Goal: Information Seeking & Learning: Learn about a topic

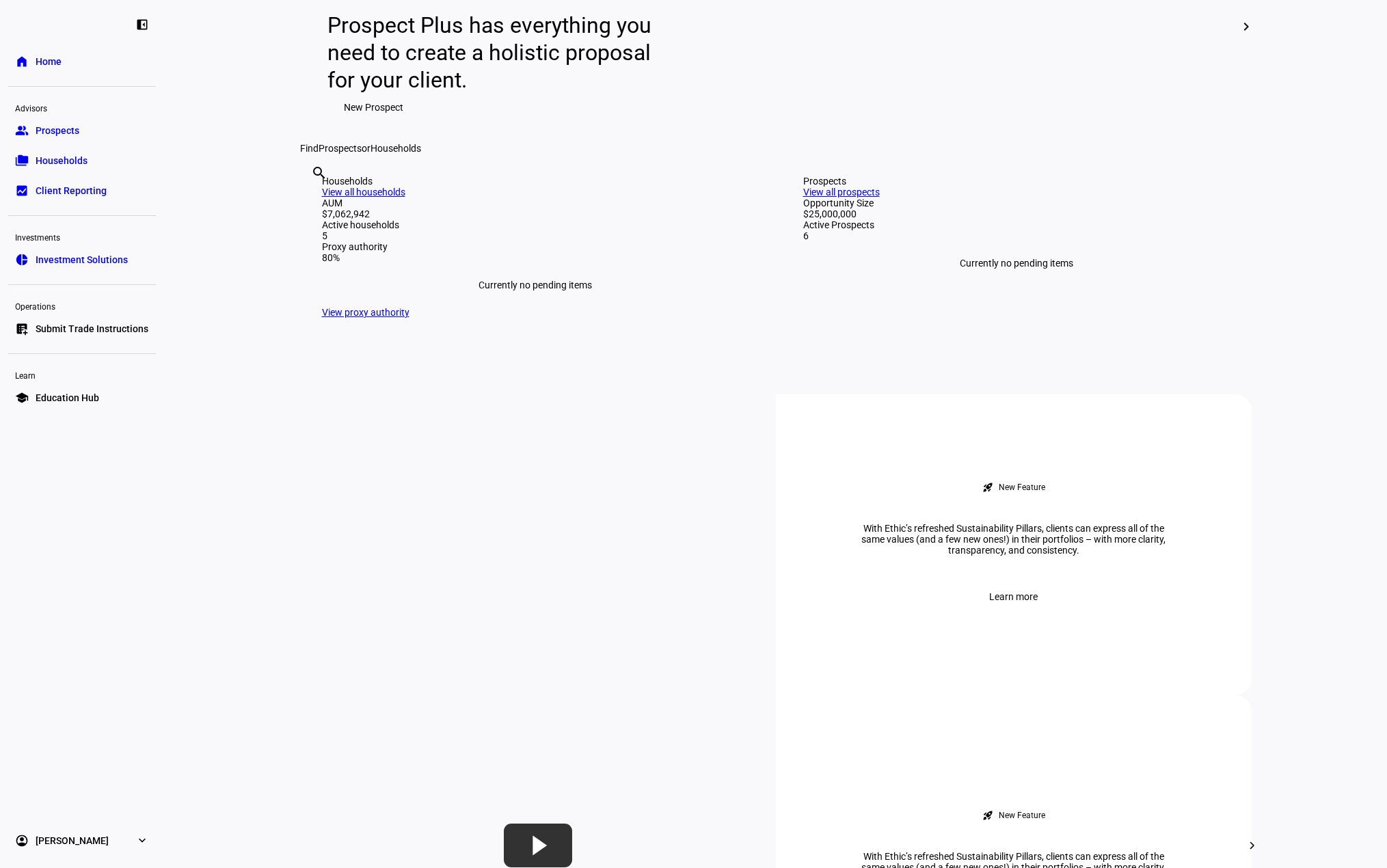
scroll to position [205, 0]
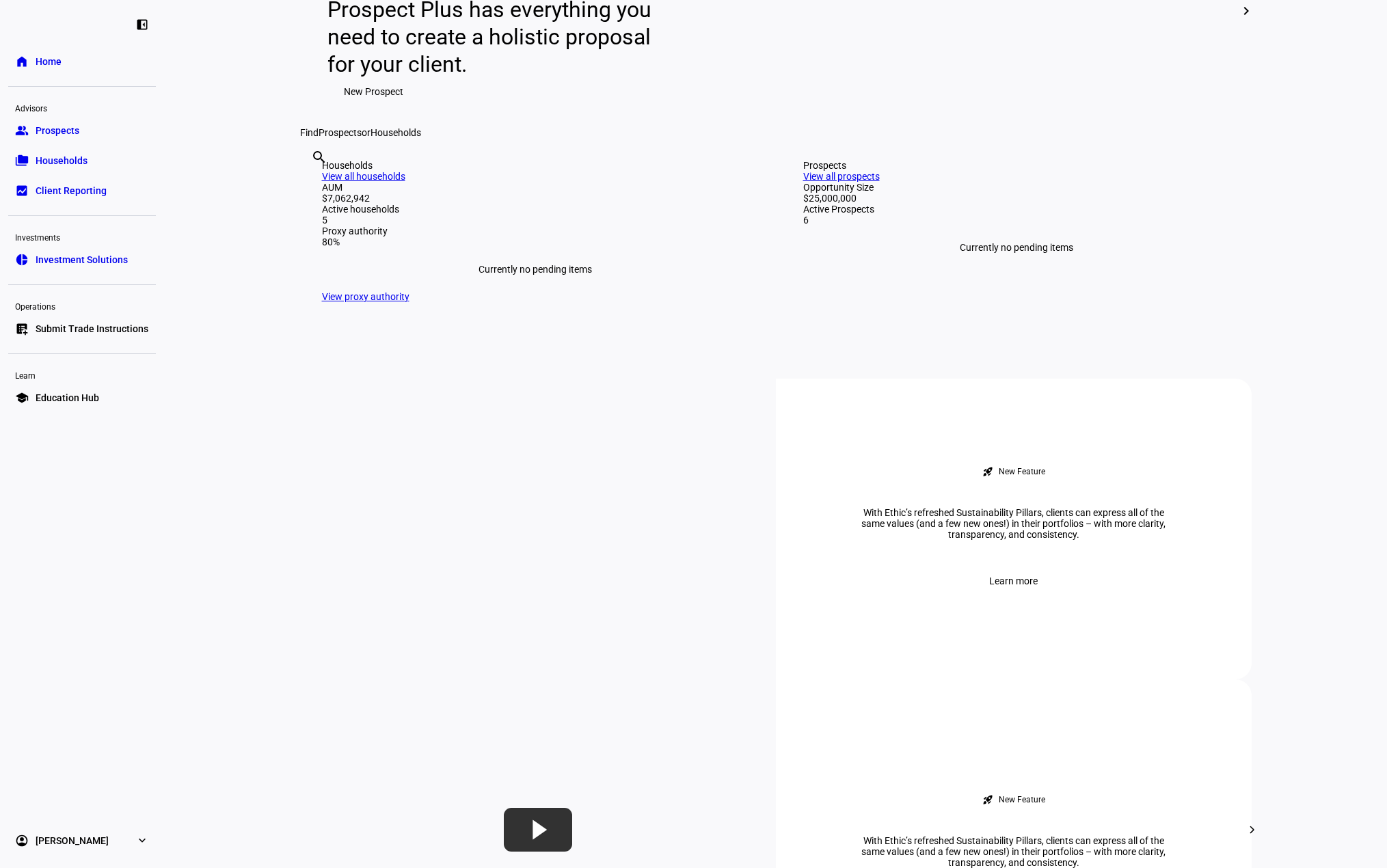
click at [108, 261] on span "Investment Solutions" at bounding box center [81, 259] width 92 height 14
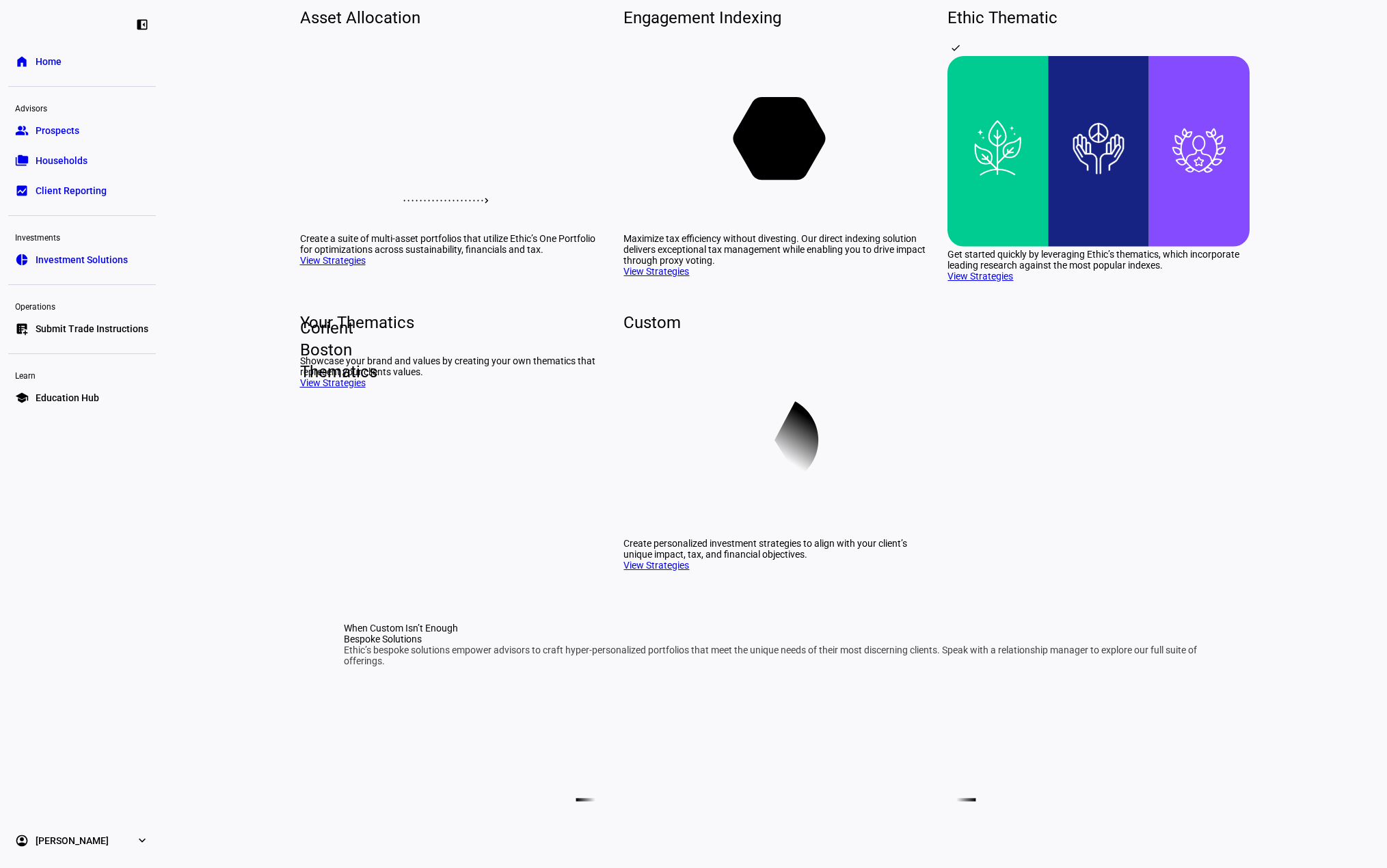
scroll to position [137, 0]
click at [648, 276] on link "View Strategies" at bounding box center [656, 270] width 66 height 11
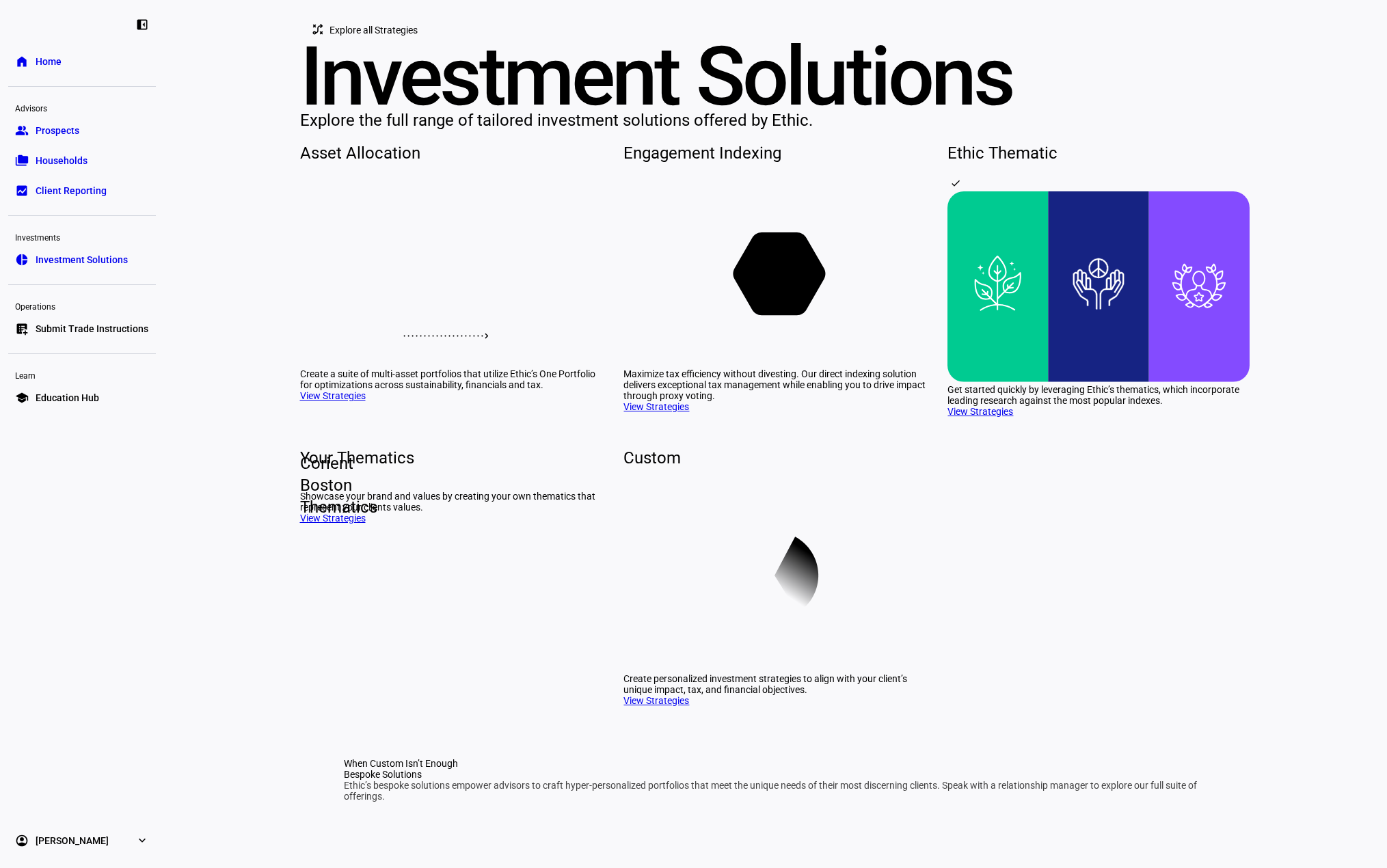
click at [38, 58] on span "Home" at bounding box center [48, 61] width 26 height 14
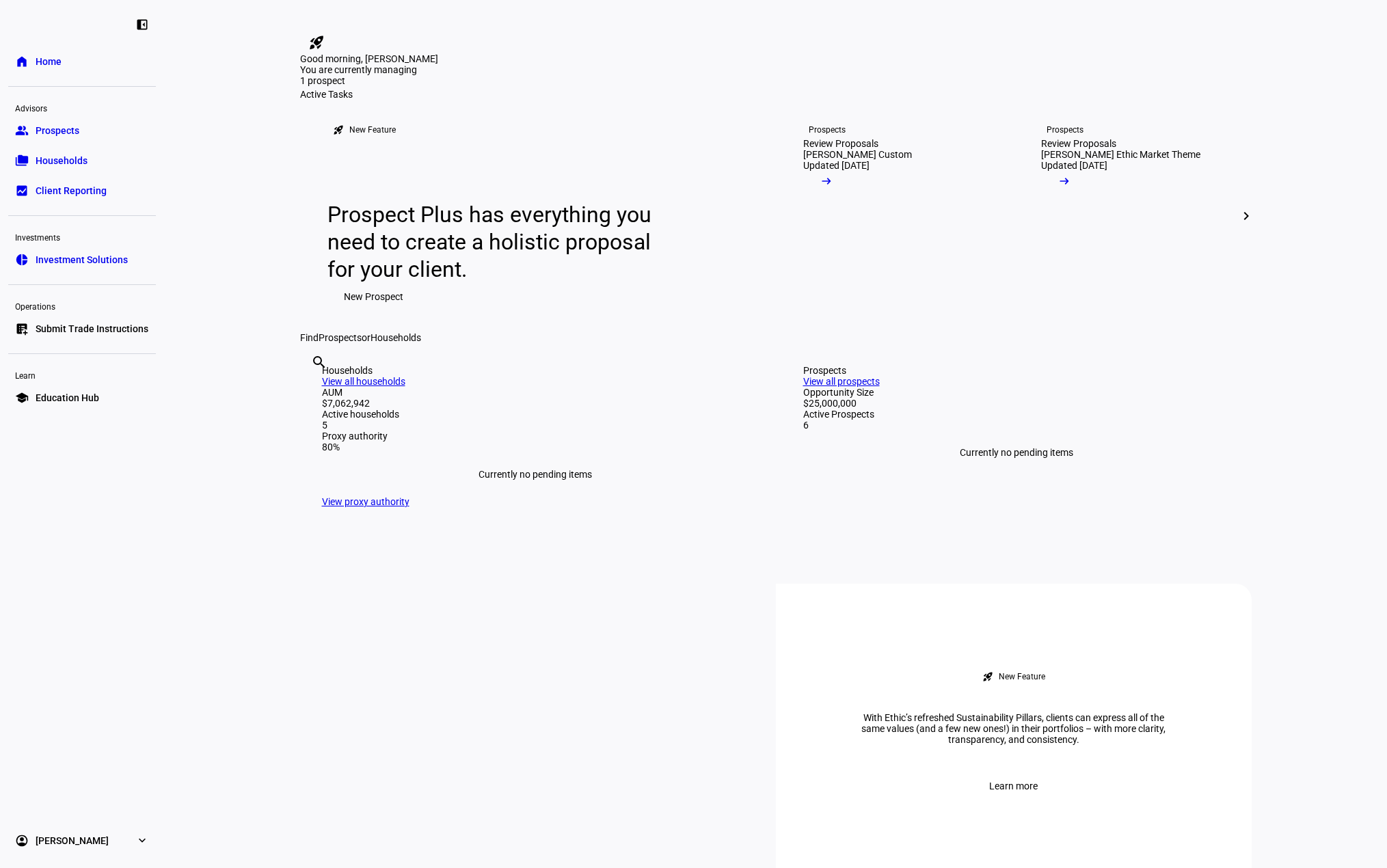
click at [48, 266] on span "Investment Solutions" at bounding box center [81, 259] width 92 height 14
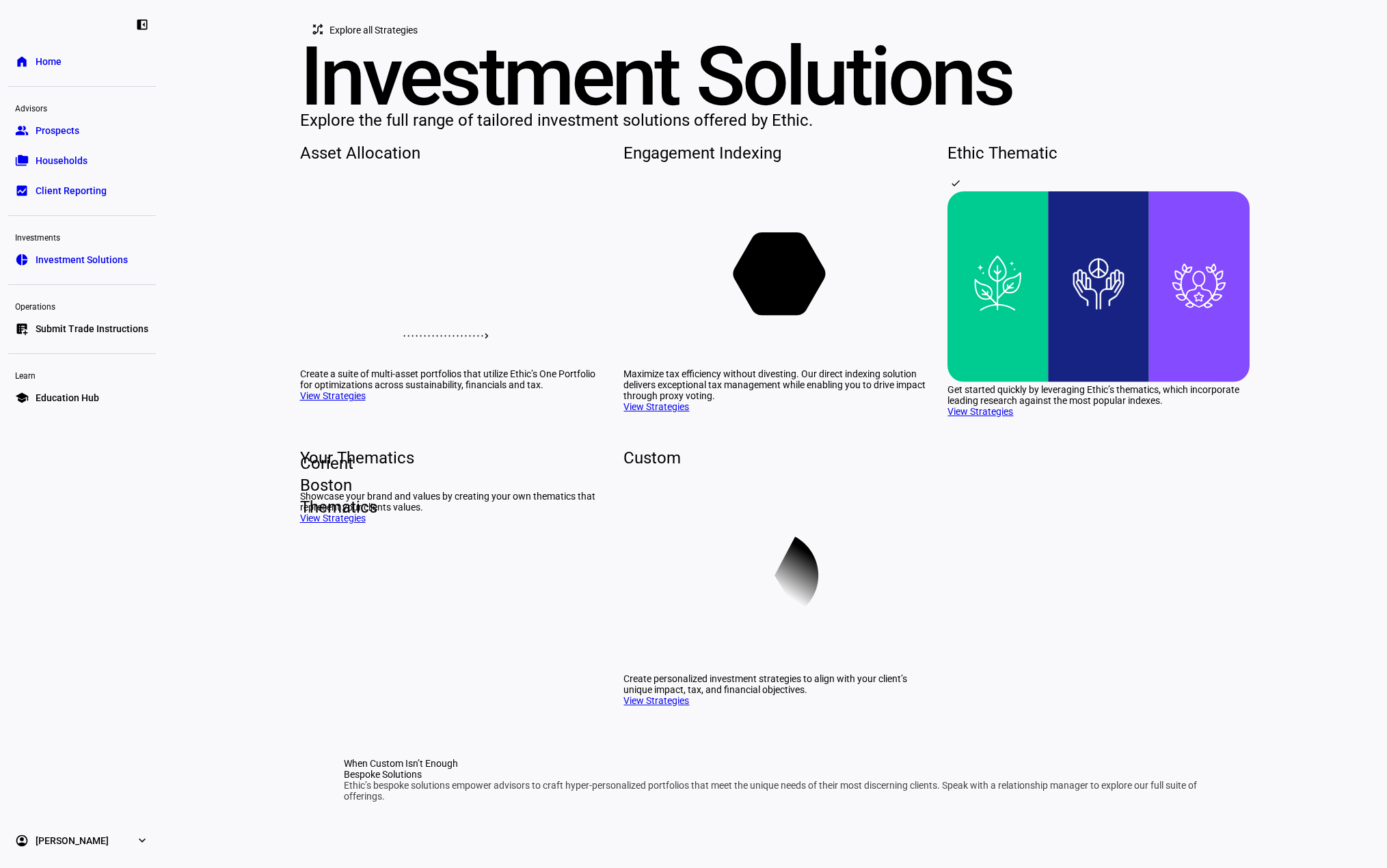
click at [358, 164] on div "Asset Allocation" at bounding box center [450, 153] width 302 height 22
click at [376, 44] on span "Explore all Strategies" at bounding box center [374, 30] width 88 height 27
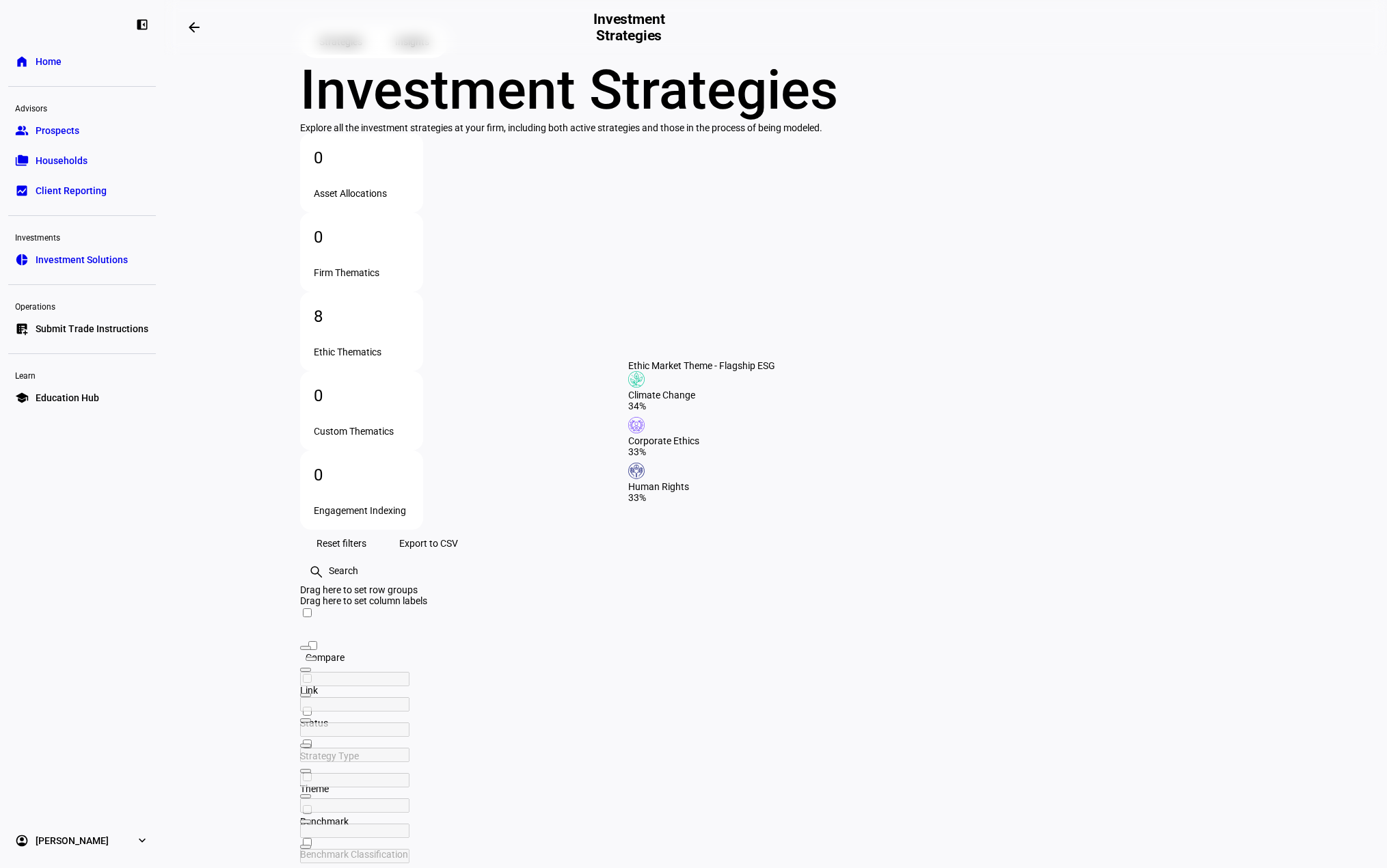
scroll to position [55, 0]
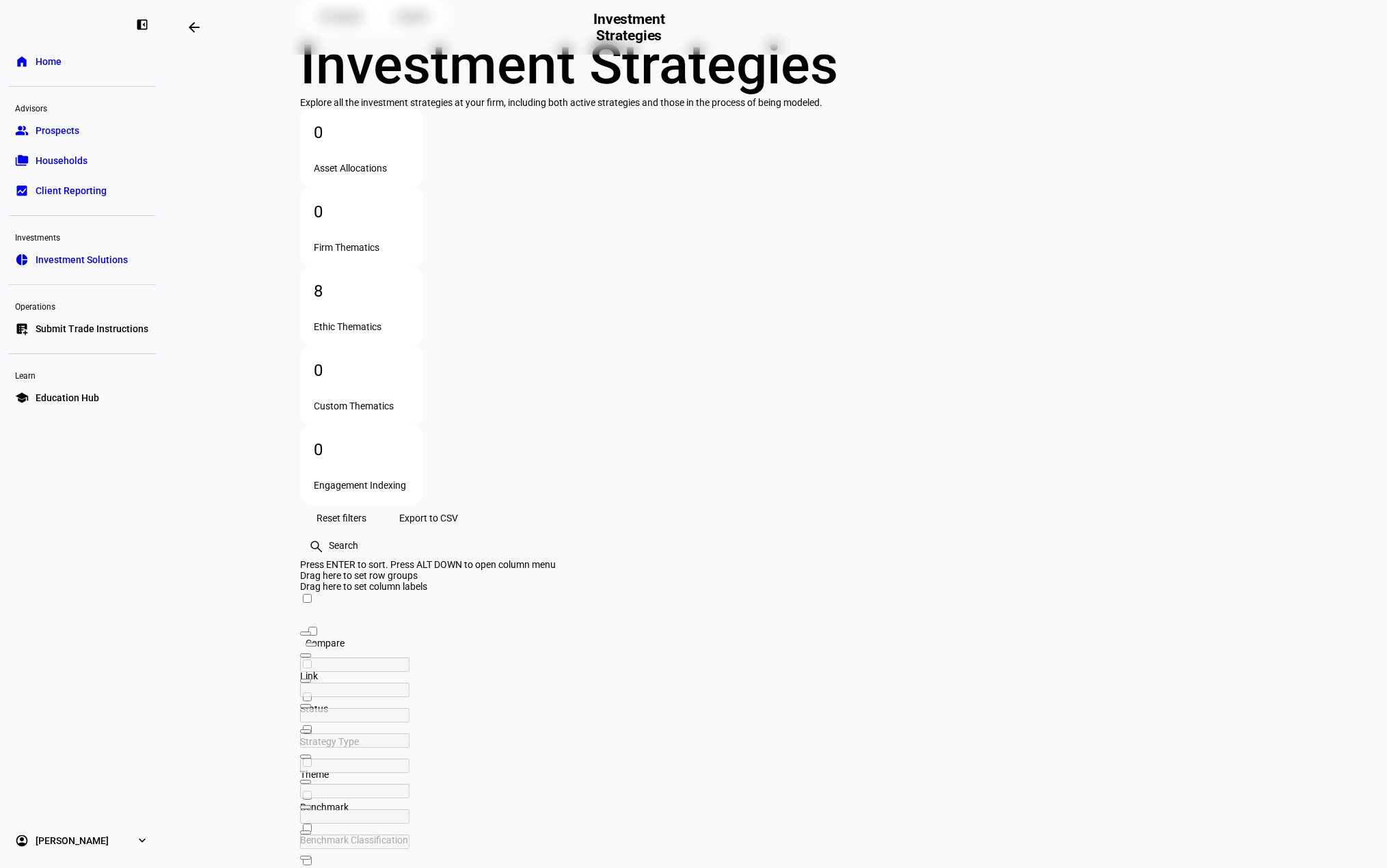
drag, startPoint x: 793, startPoint y: 414, endPoint x: 819, endPoint y: 413, distance: 26.0
click at [512, 755] on div at bounding box center [405, 755] width 211 height 0
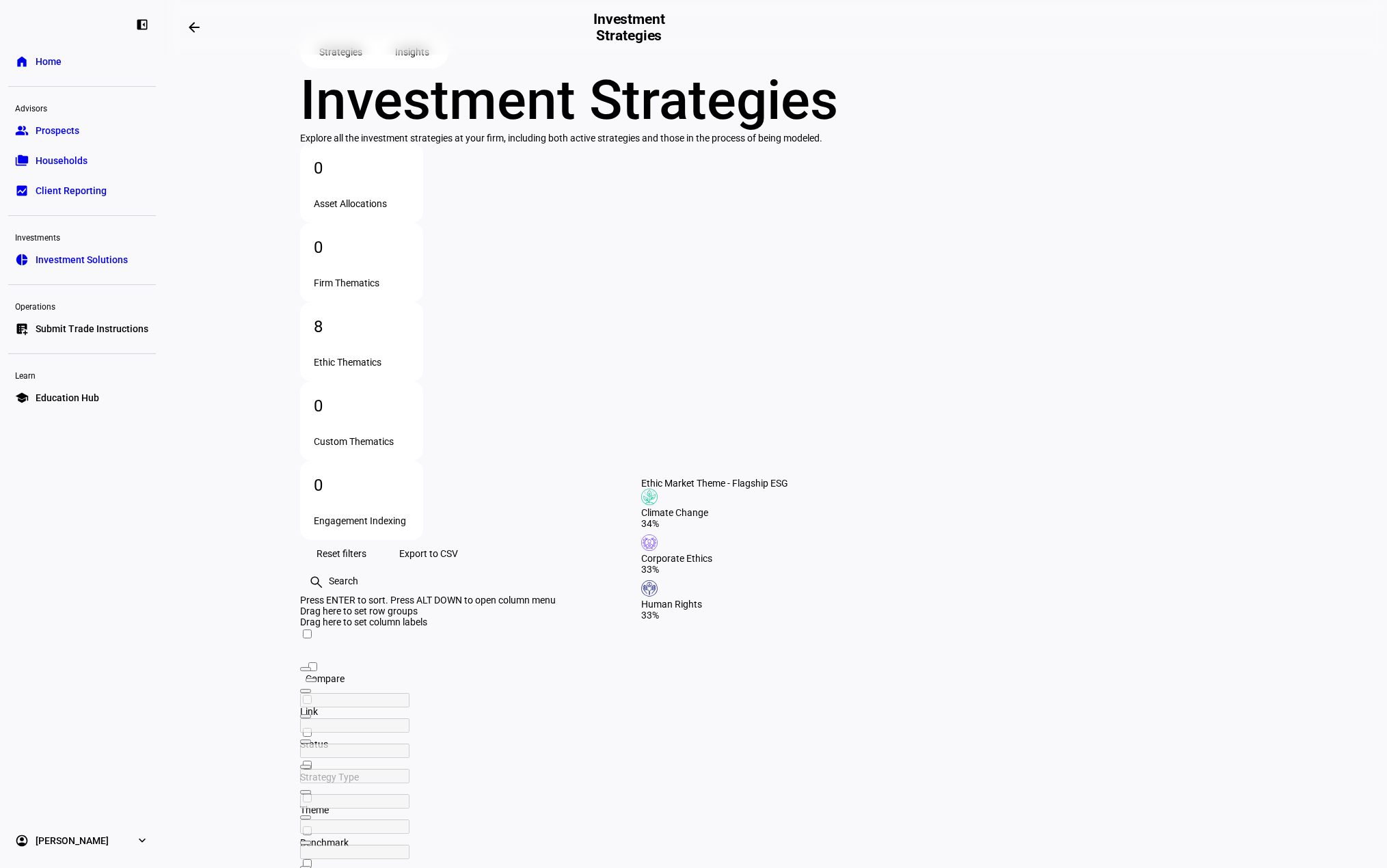
scroll to position [0, 0]
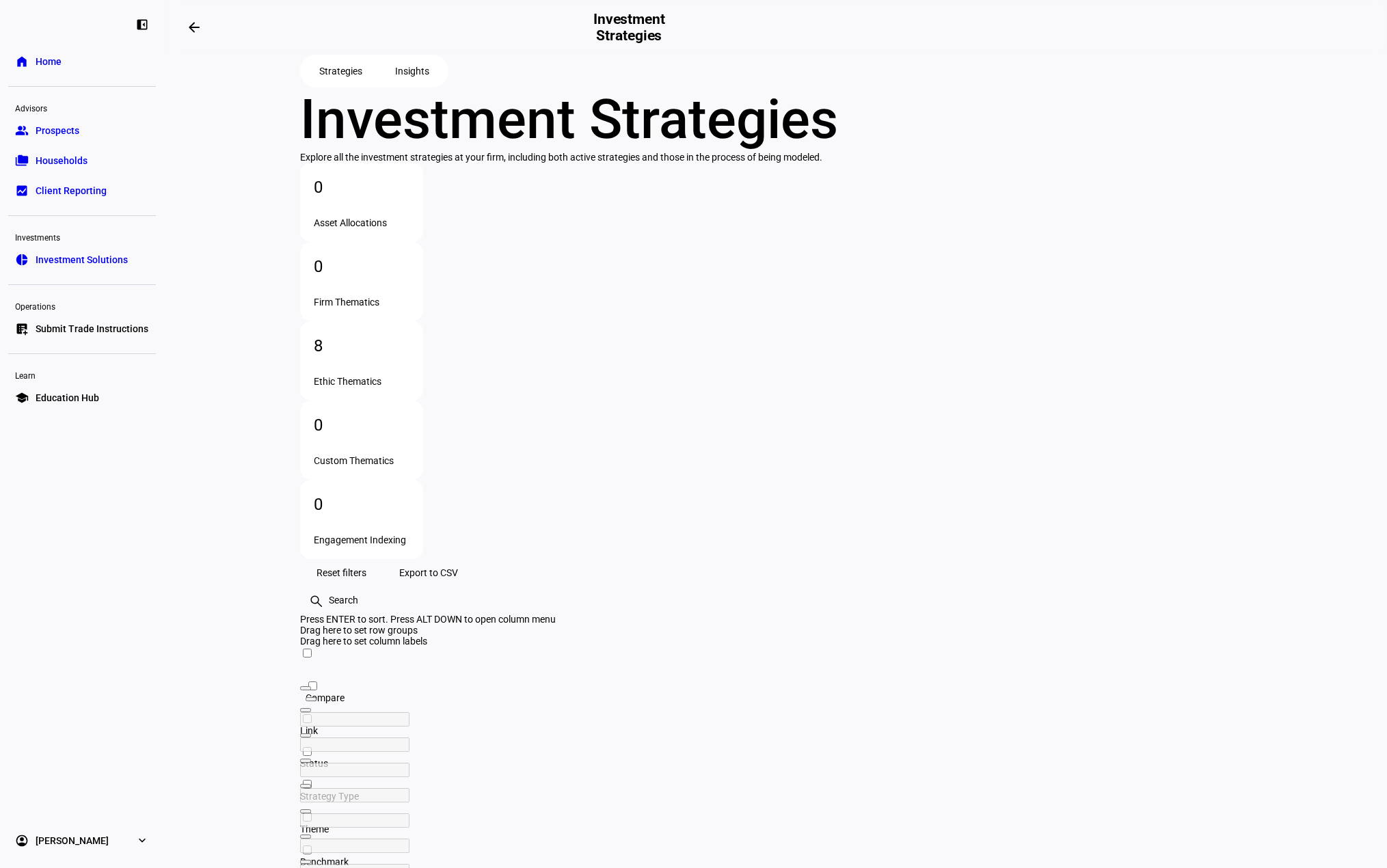
click at [422, 85] on span "Insights" at bounding box center [412, 71] width 34 height 27
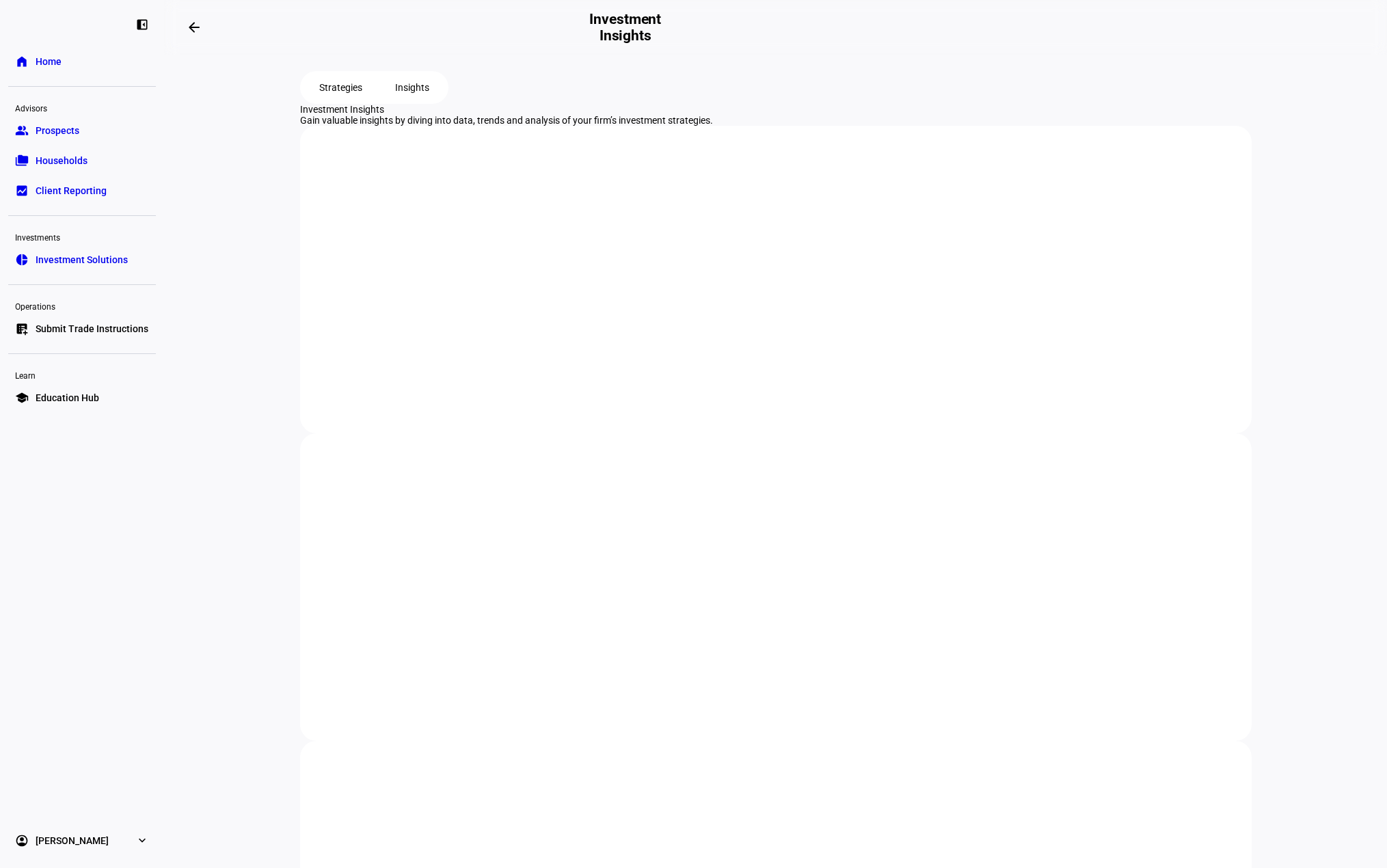
click at [71, 127] on span "Prospects" at bounding box center [57, 130] width 44 height 14
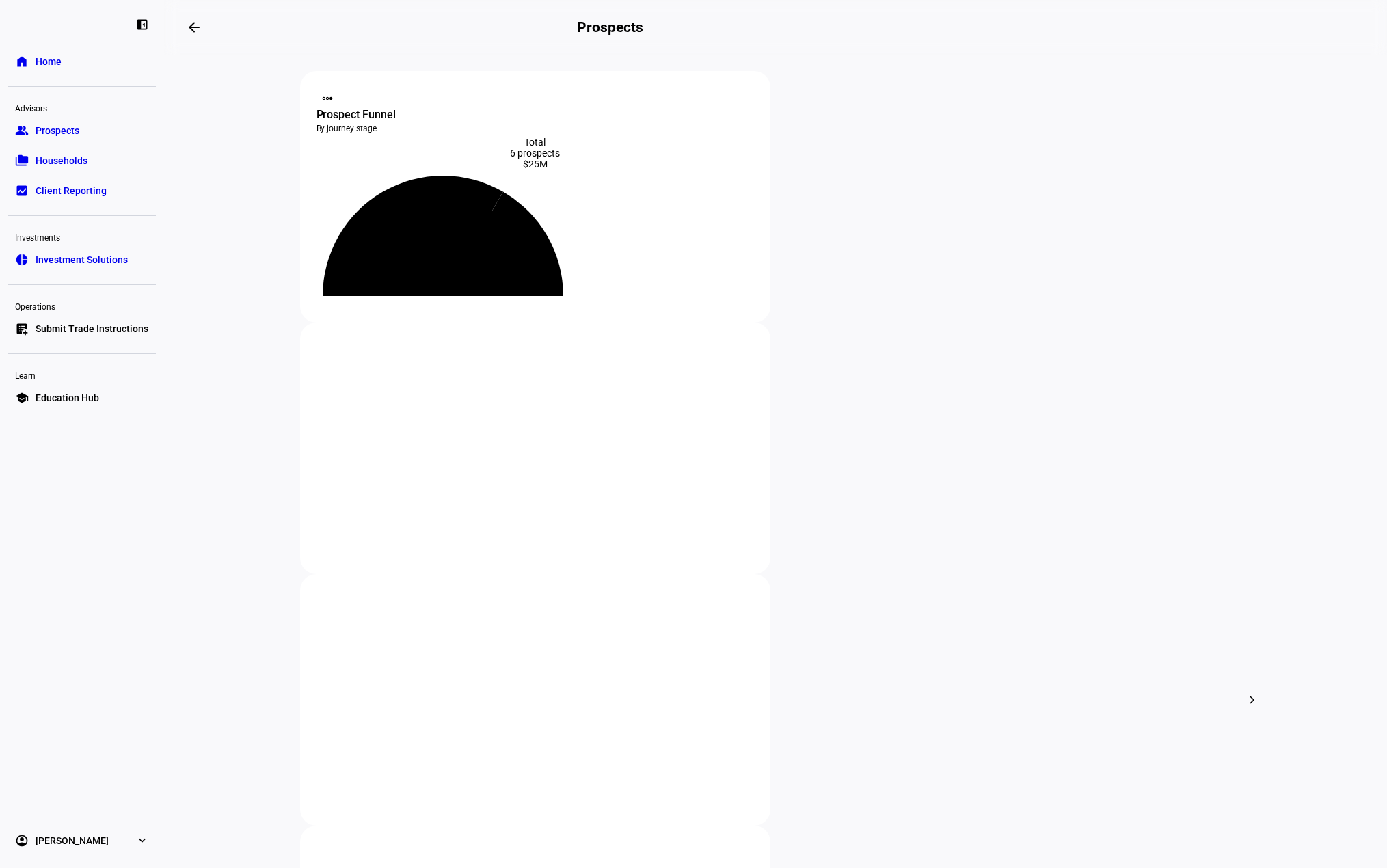
click at [74, 397] on span "Education Hub" at bounding box center [67, 397] width 64 height 14
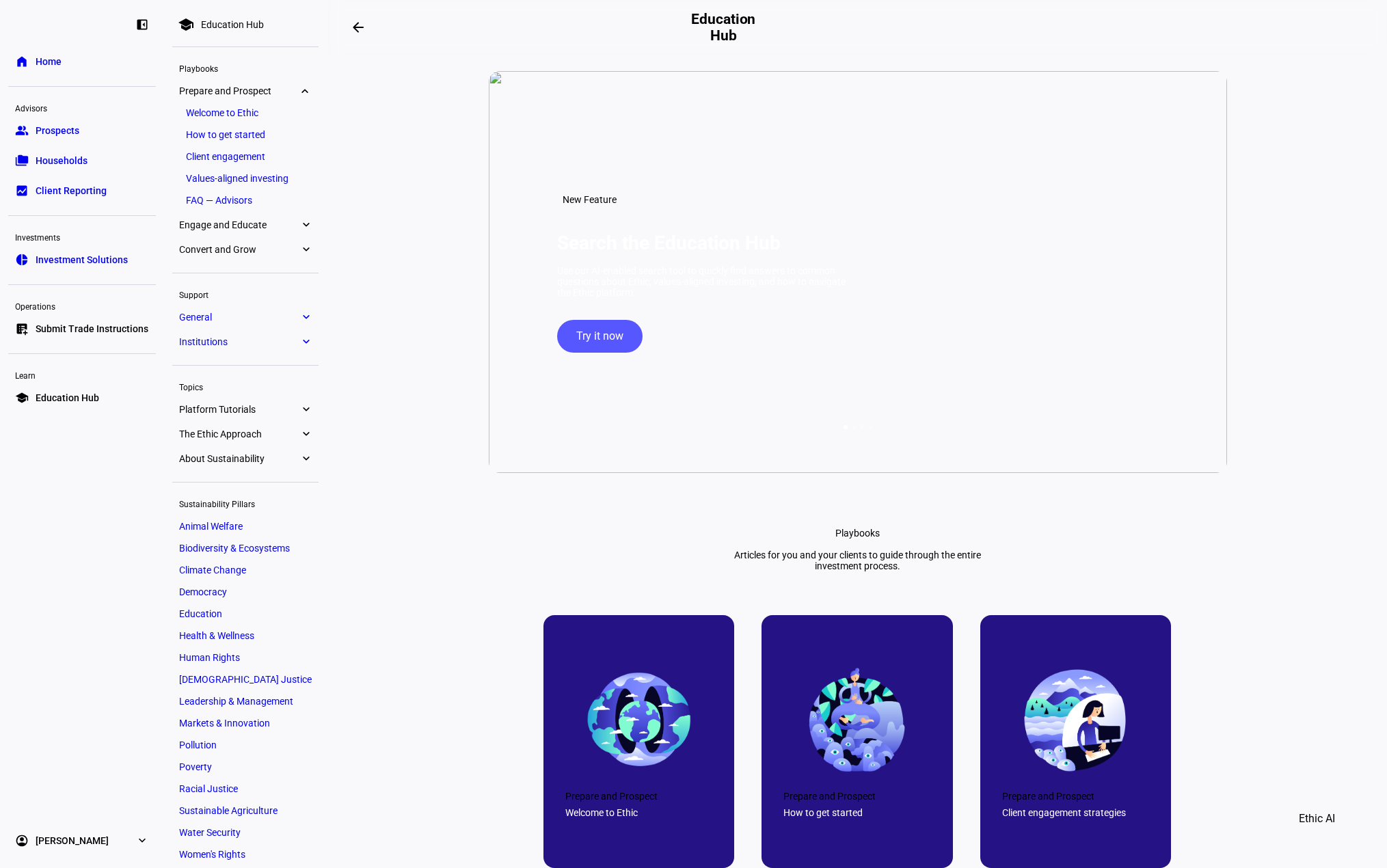
click at [219, 230] on span "Engage and Educate" at bounding box center [240, 225] width 121 height 11
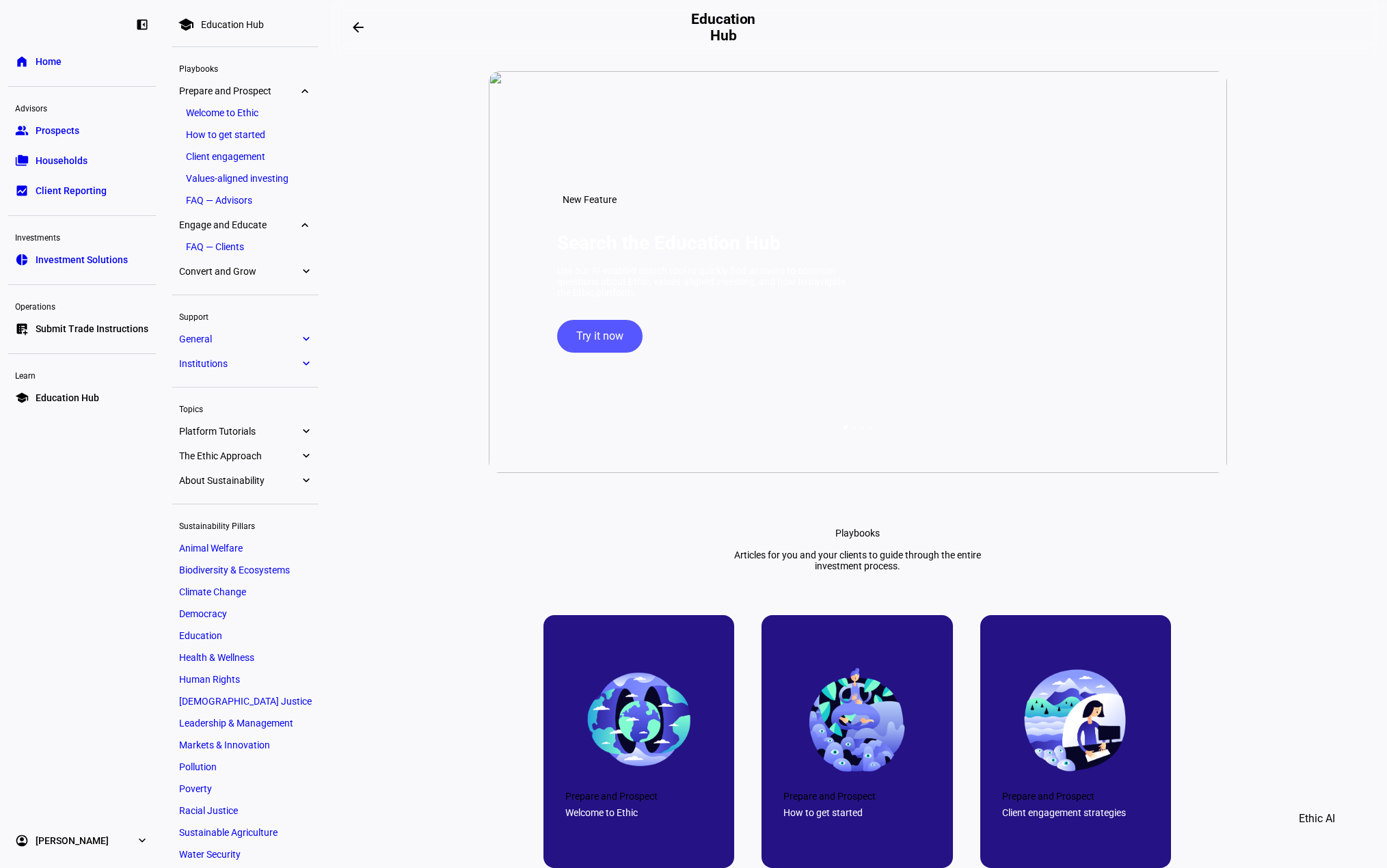
scroll to position [32, 0]
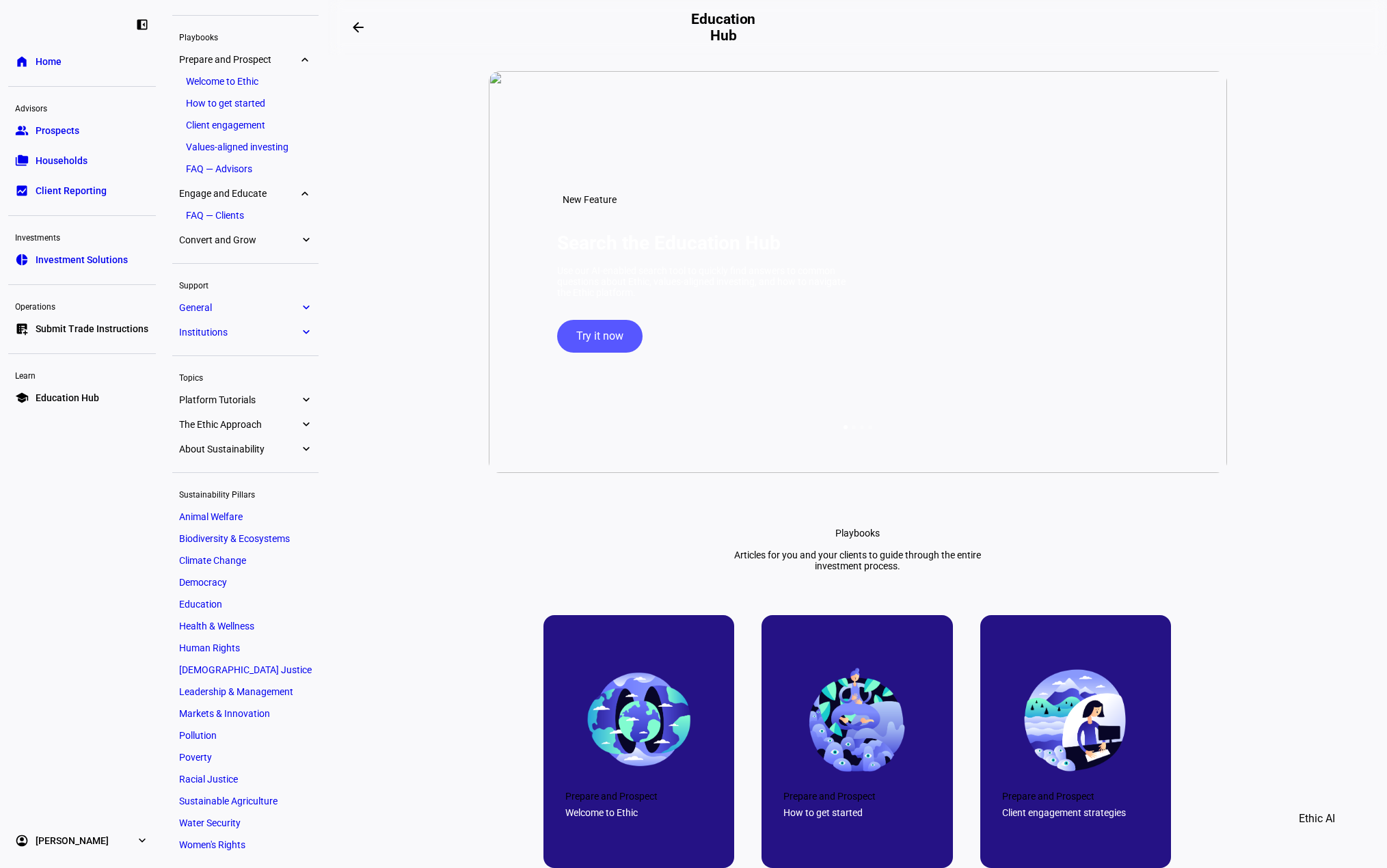
click at [219, 230] on ul "Prepare and Prospect expand_more Welcome to Ethic How to get started Client eng…" at bounding box center [245, 150] width 146 height 203
click at [214, 240] on span "Convert and Grow" at bounding box center [240, 240] width 121 height 11
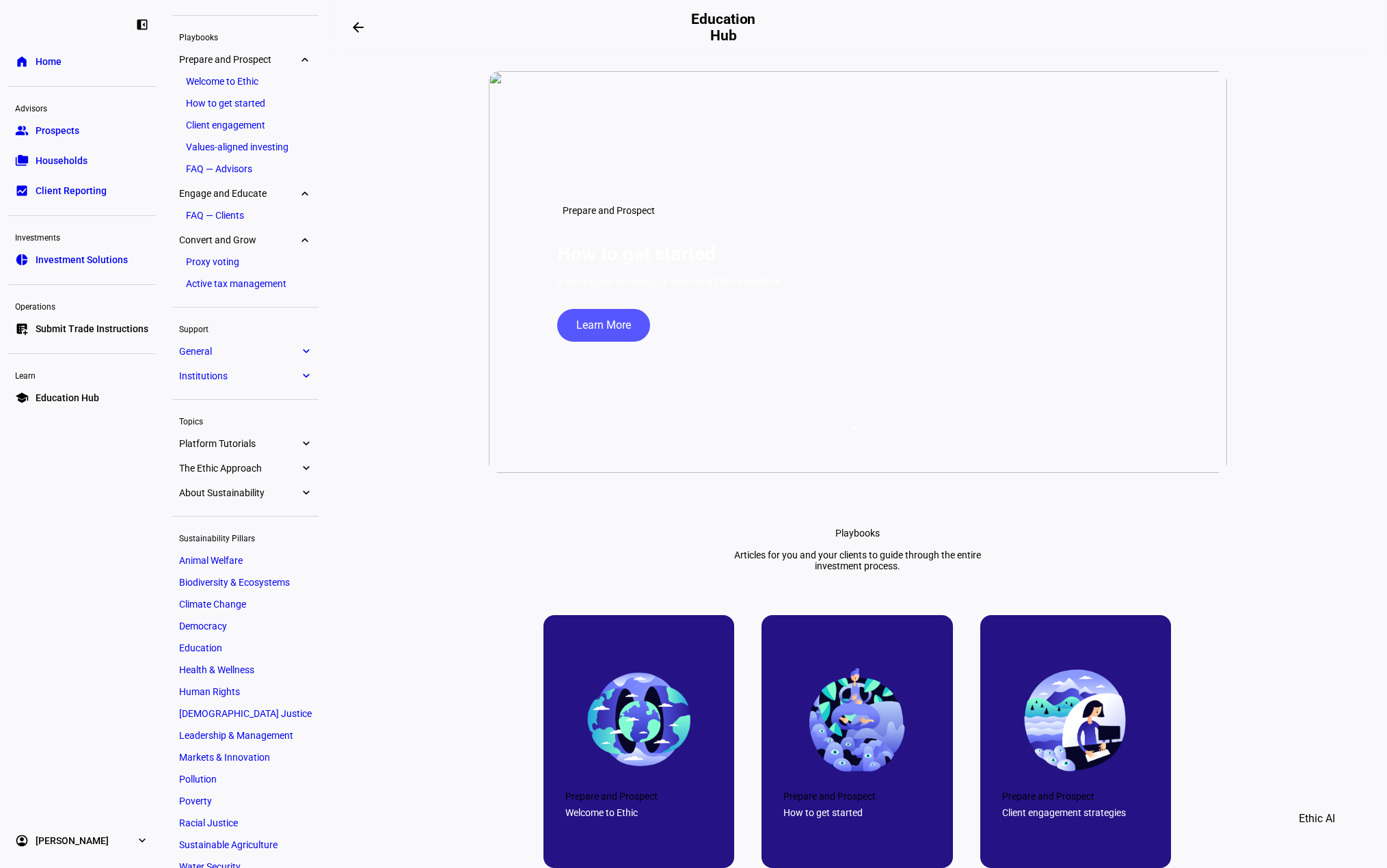
scroll to position [75, 0]
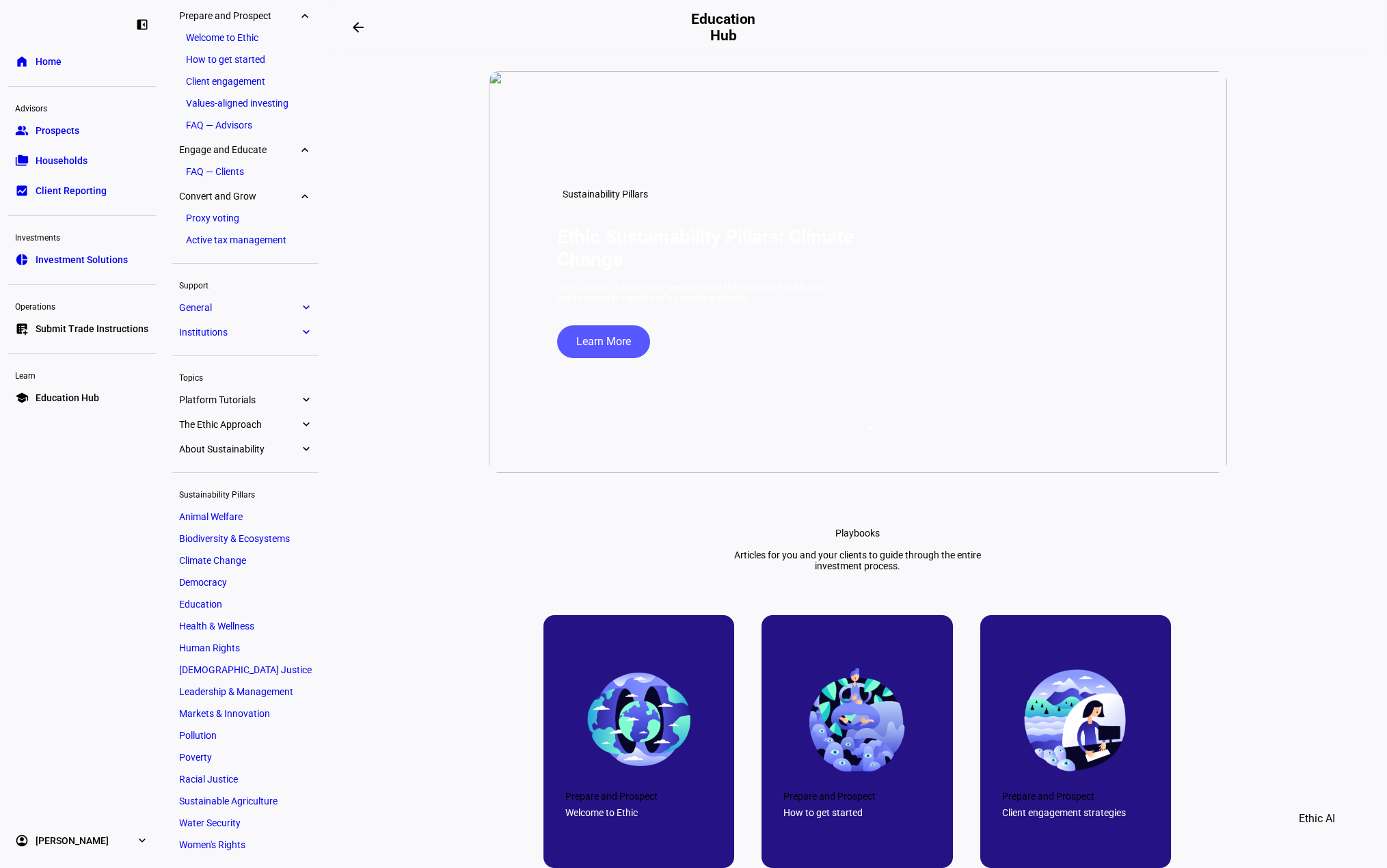
click at [25, 687] on div "left_panel_close home Home Advisors group Prospects folder_copy Households bid_…" at bounding box center [82, 434] width 164 height 868
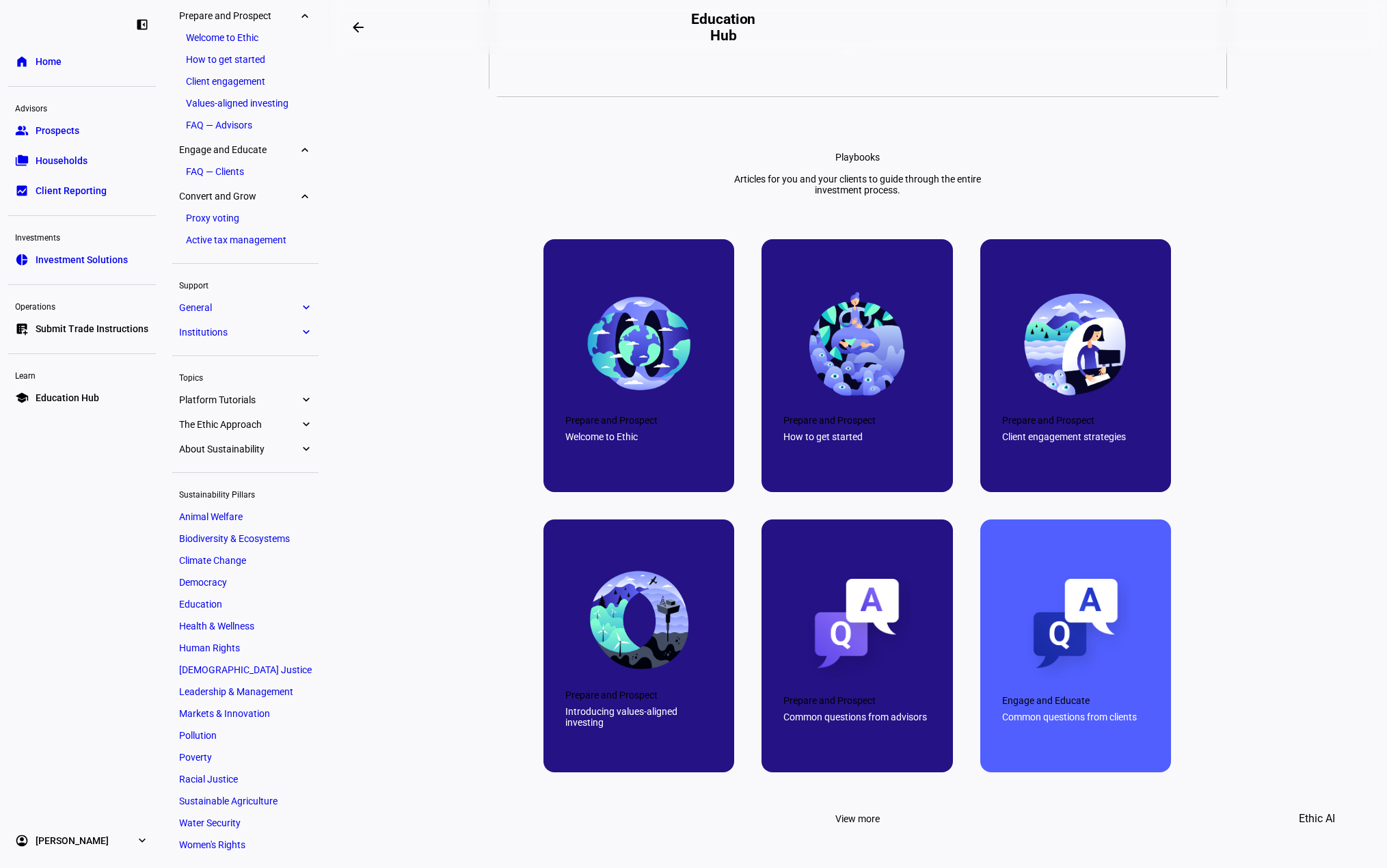
scroll to position [137, 0]
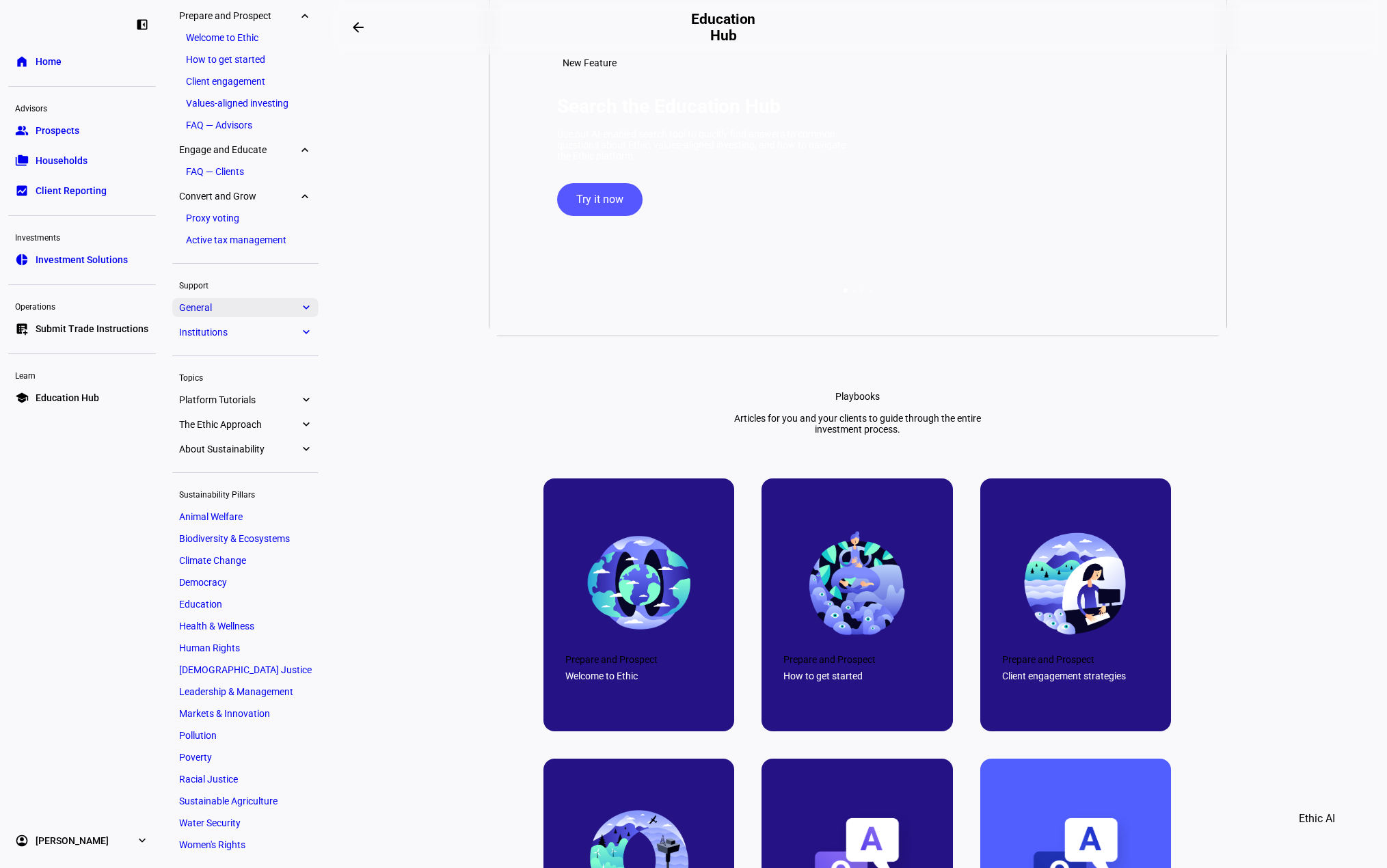
click at [204, 312] on span "General" at bounding box center [240, 307] width 121 height 11
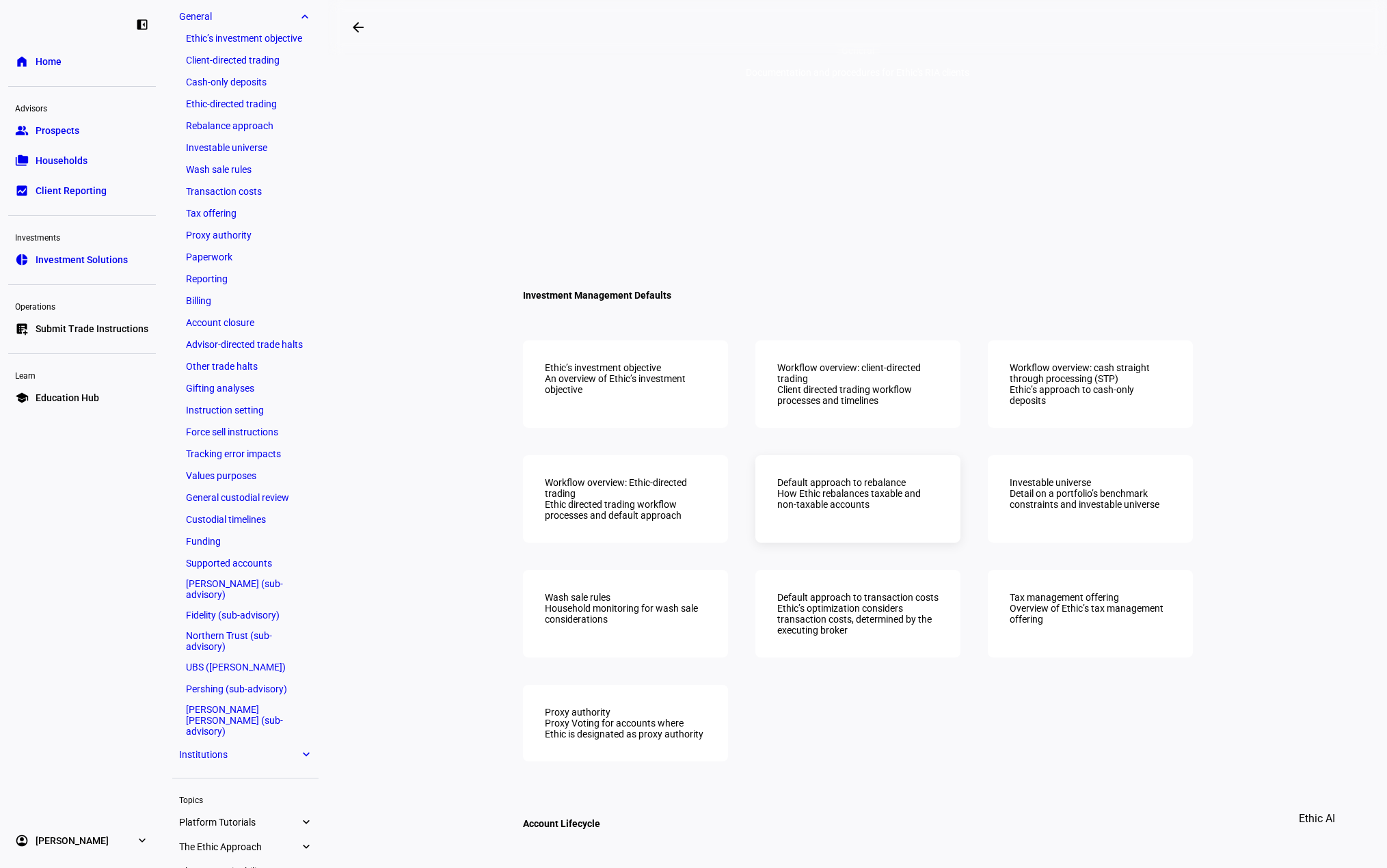
scroll to position [205, 0]
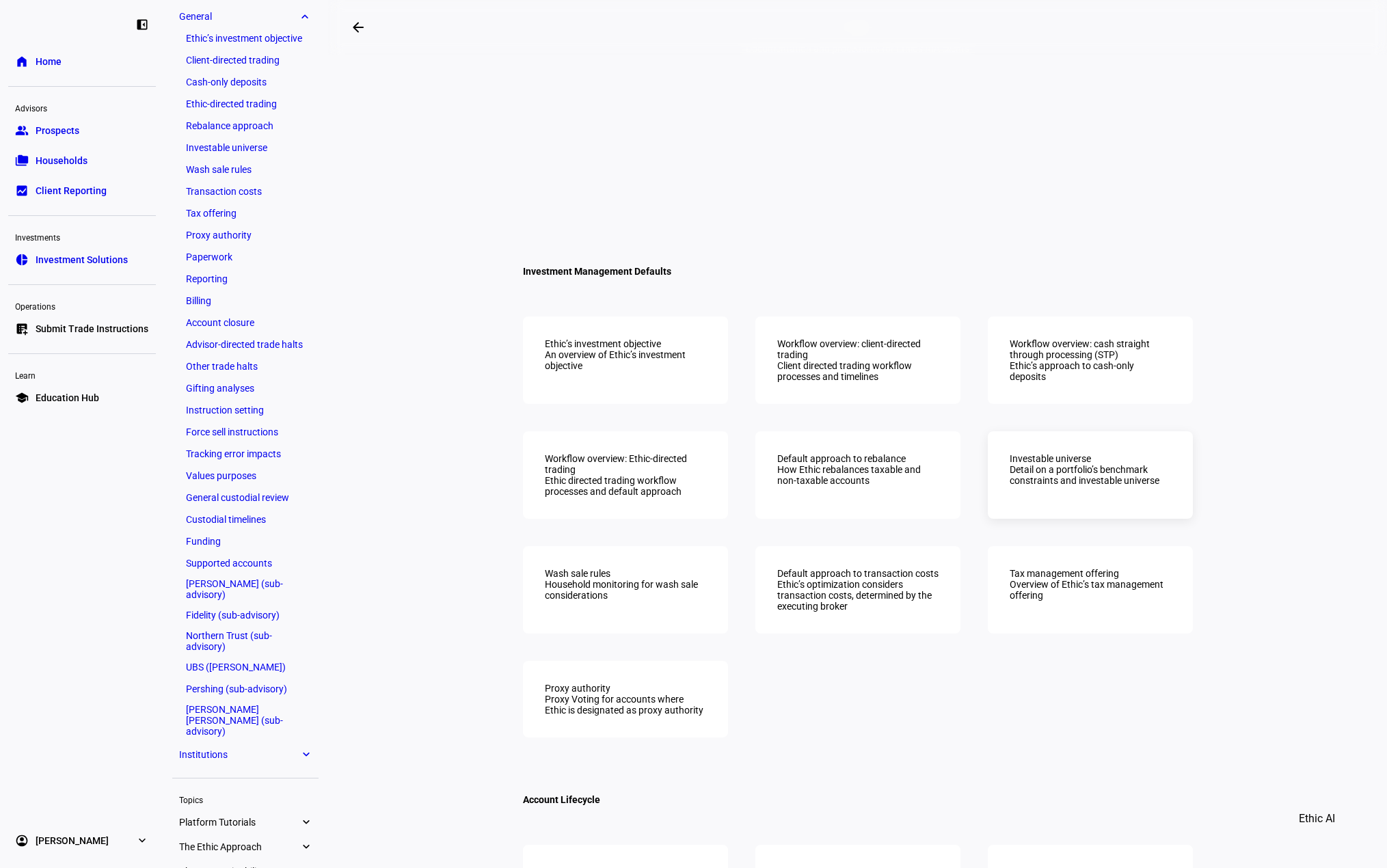
click at [1054, 464] on div "Investable universe" at bounding box center [1090, 458] width 161 height 11
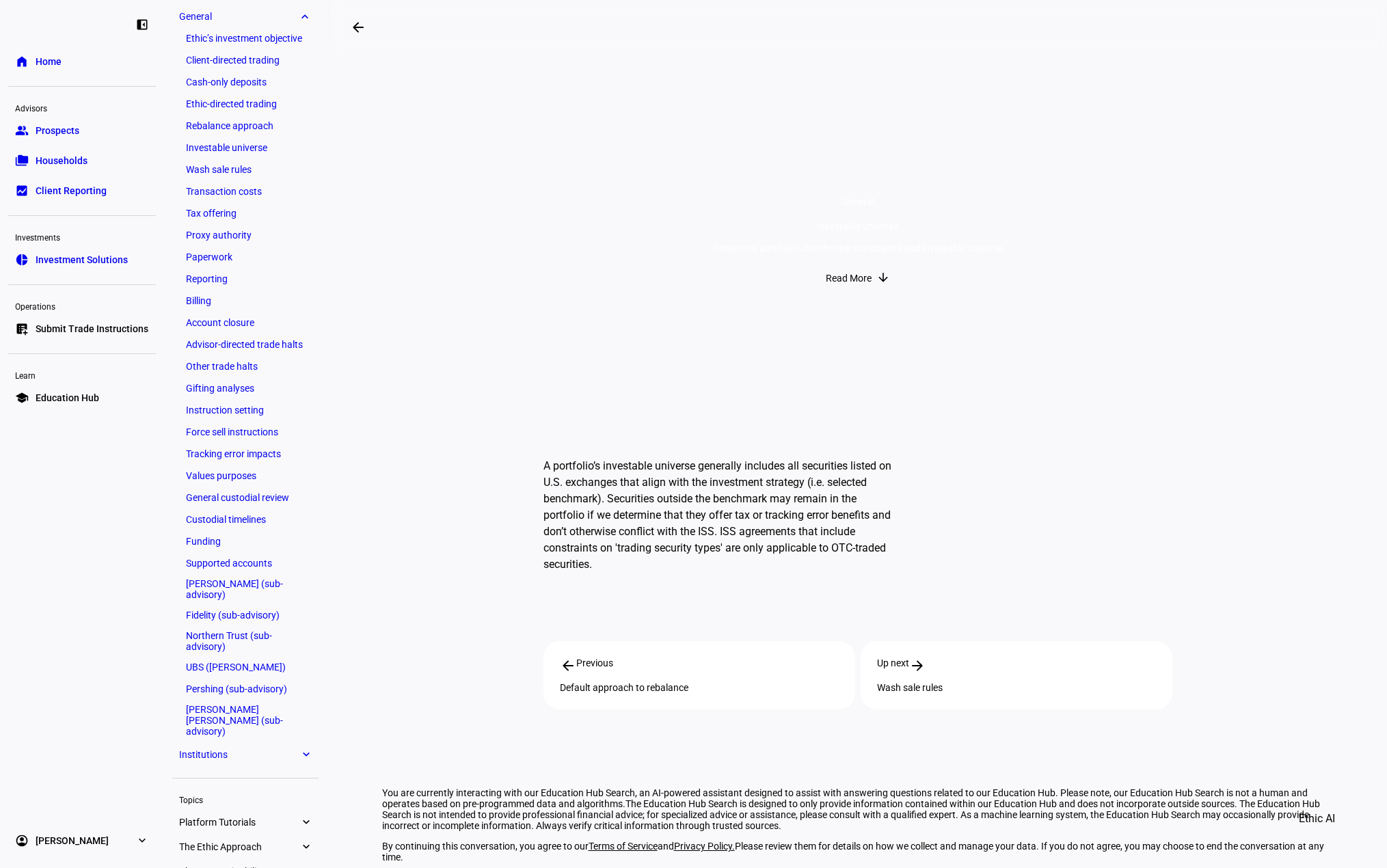
click at [857, 292] on span "Read More" at bounding box center [848, 278] width 46 height 27
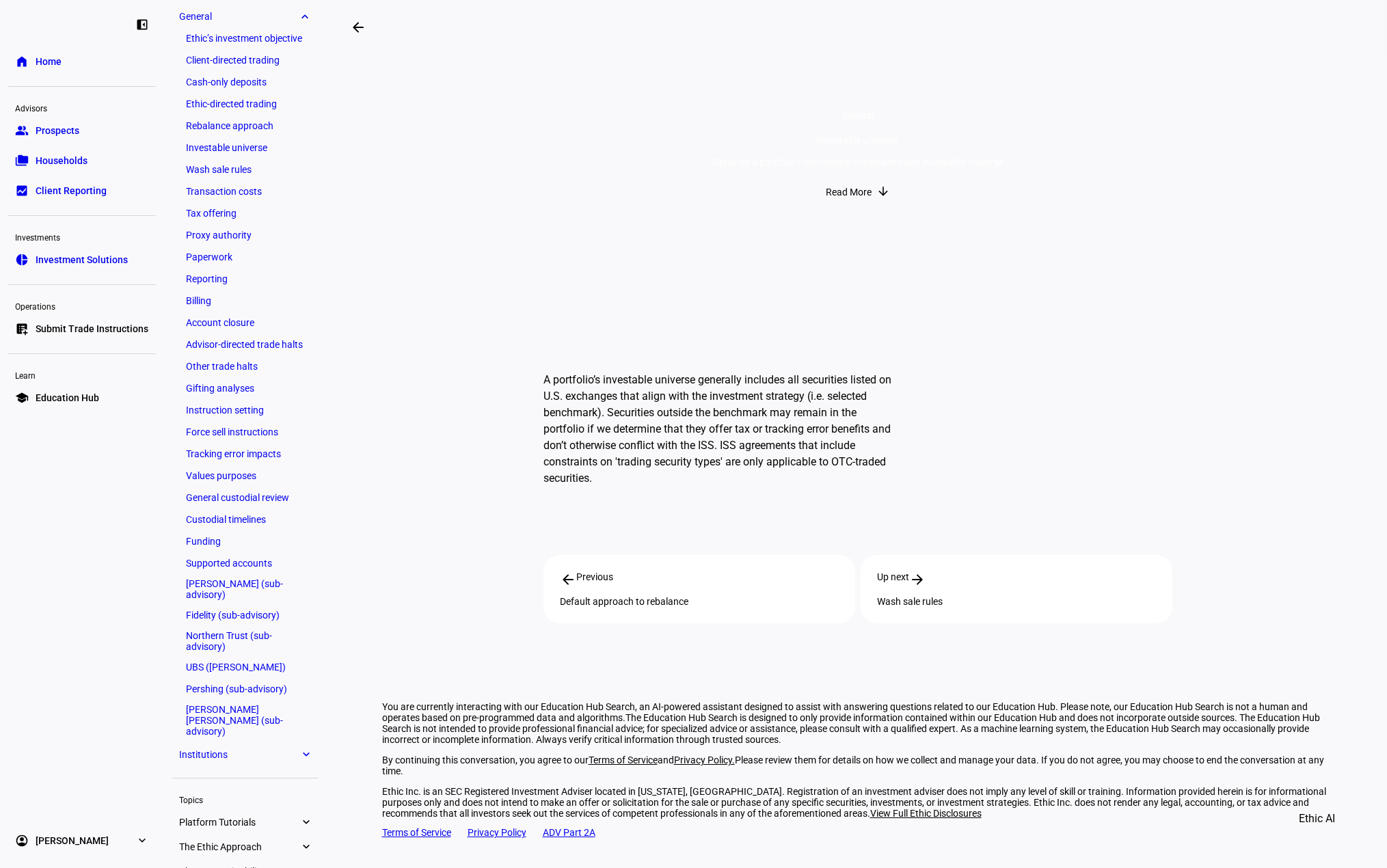
scroll to position [93, 0]
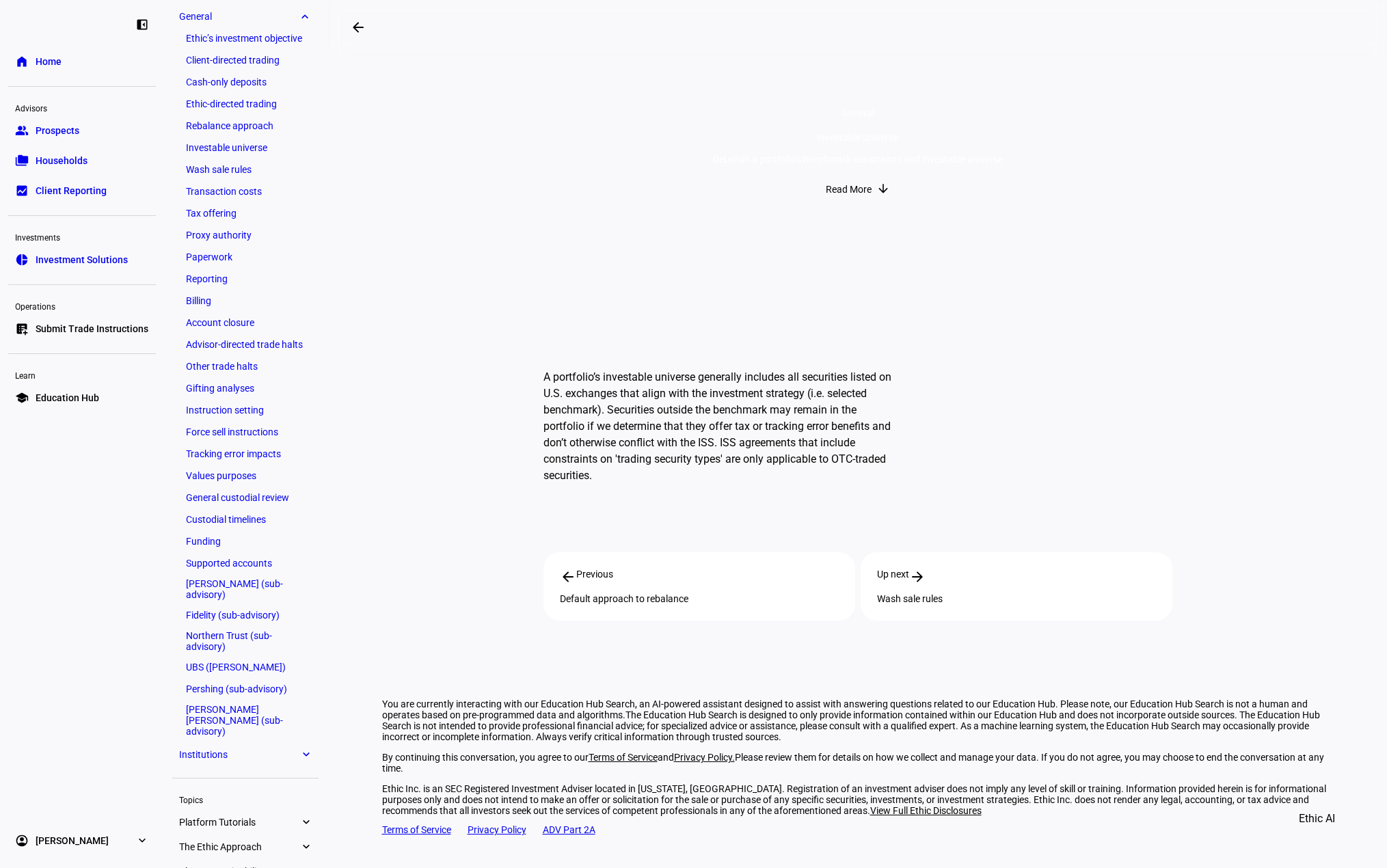
click at [876, 195] on mat-icon "arrow_downward" at bounding box center [883, 188] width 14 height 14
click at [744, 394] on p "A portfolio’s investable universe generally includes all securities listed on U…" at bounding box center [718, 426] width 350 height 114
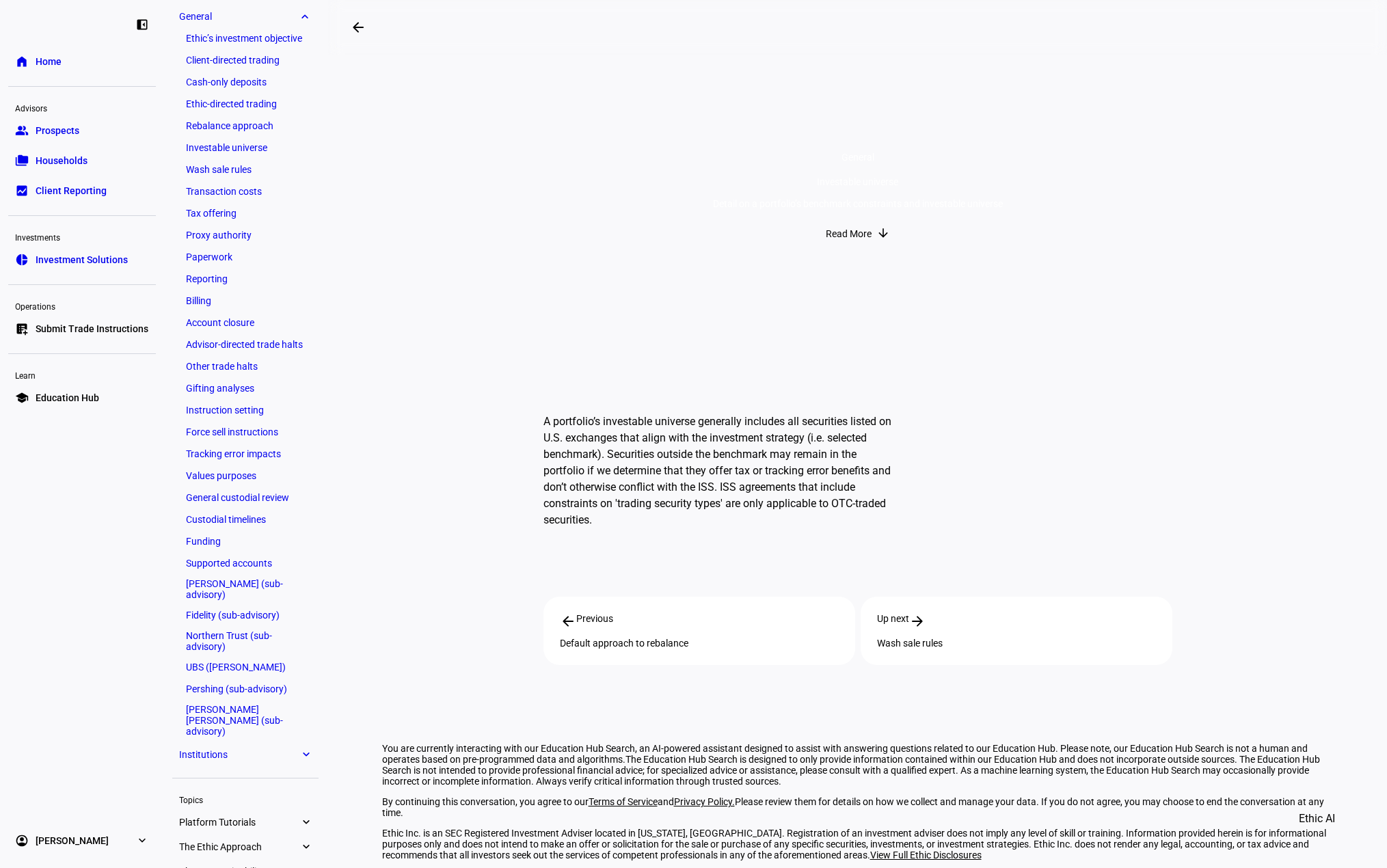
scroll to position [0, 0]
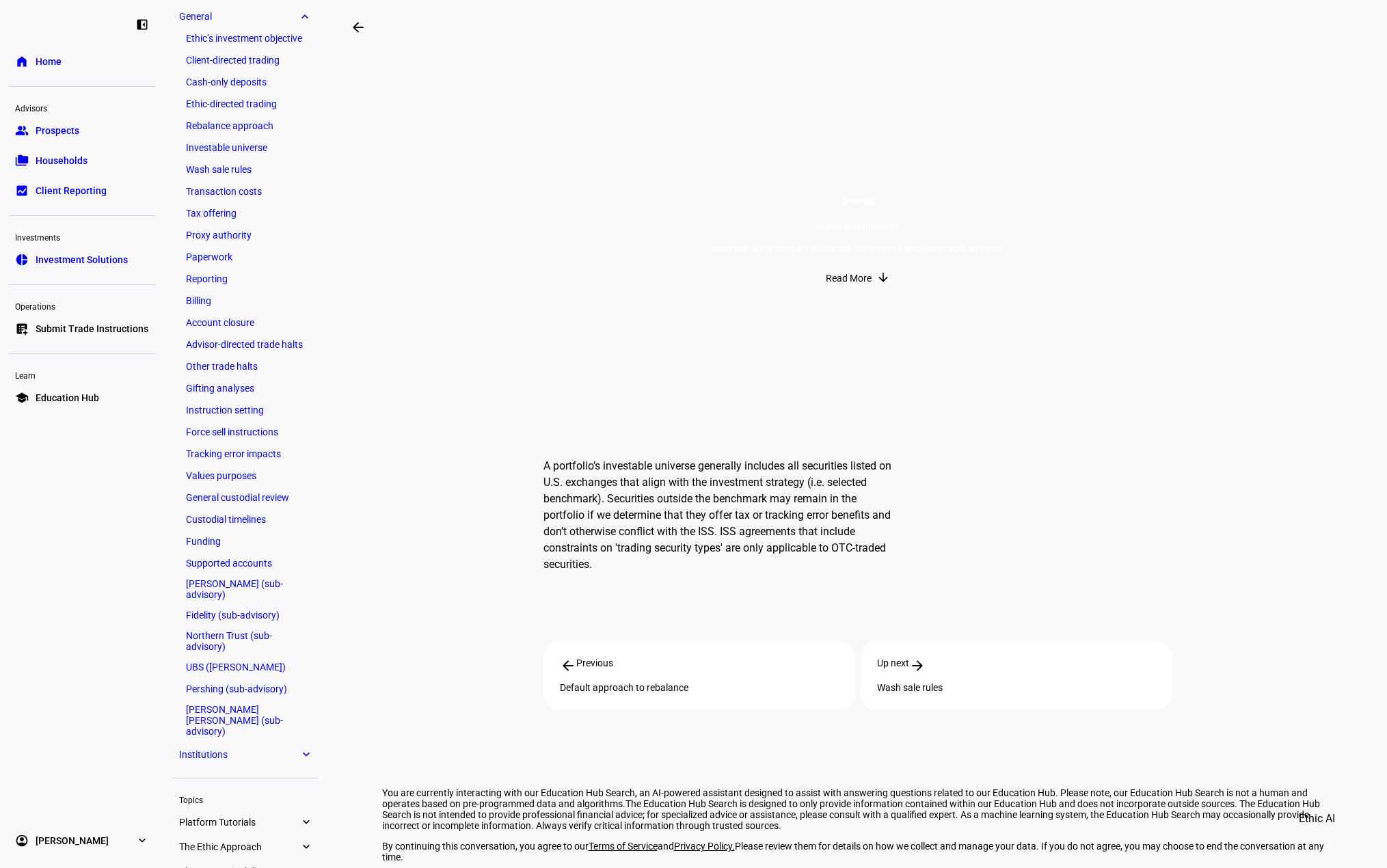
click at [866, 196] on span "General" at bounding box center [857, 202] width 32 height 11
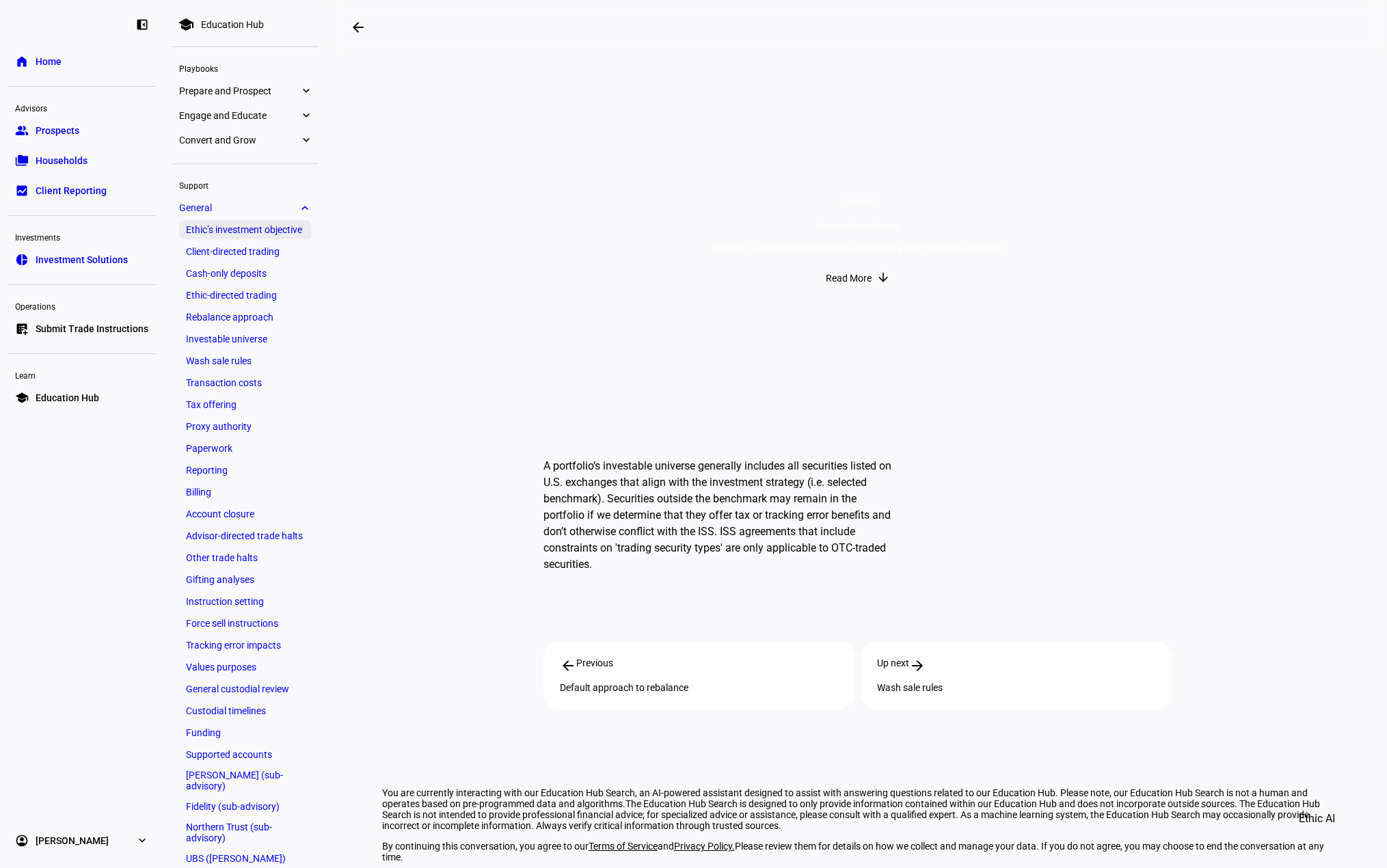
click at [287, 229] on link "Ethic’s investment objective" at bounding box center [245, 229] width 132 height 19
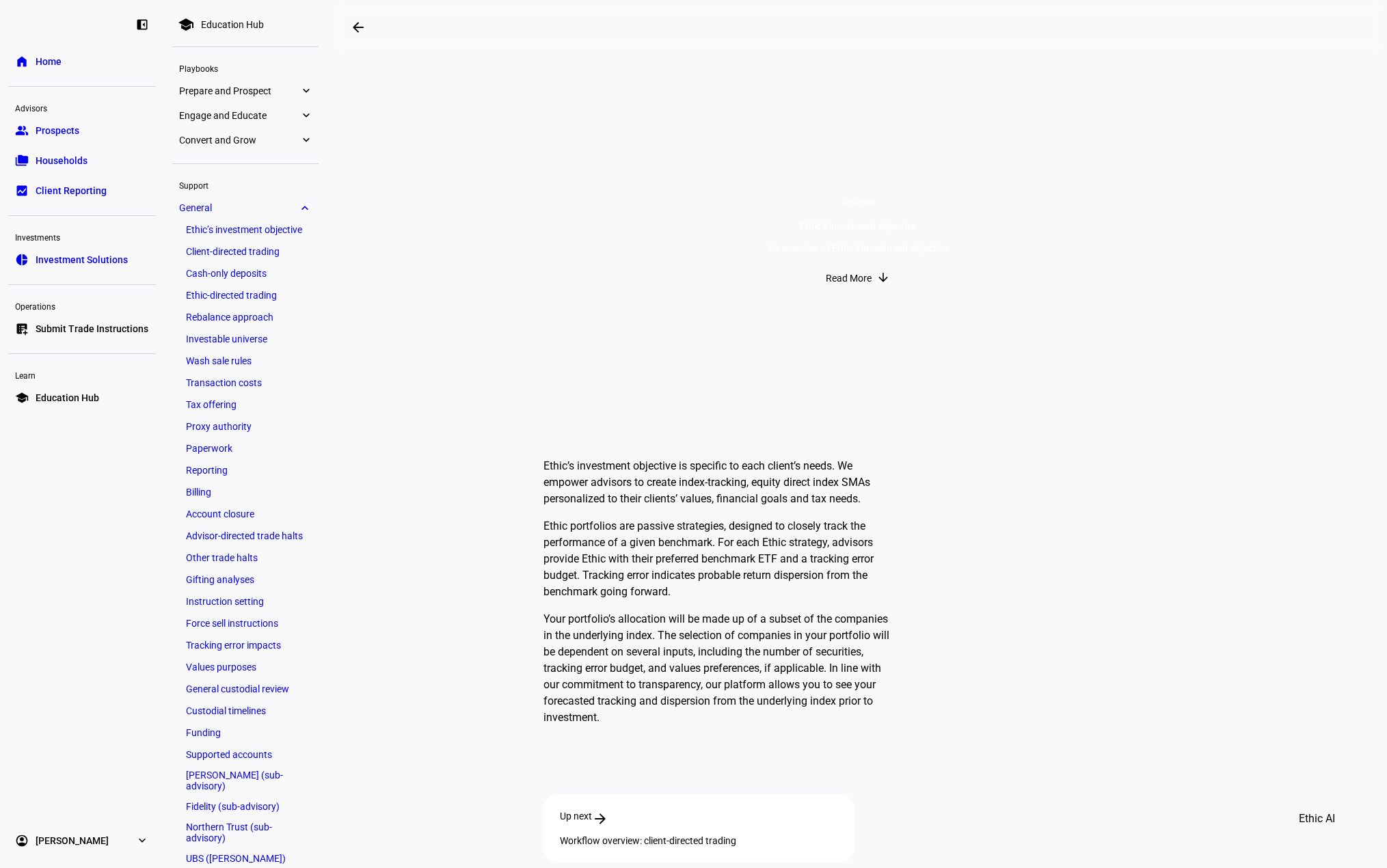
click at [264, 114] on span "Engage and Educate" at bounding box center [240, 115] width 121 height 11
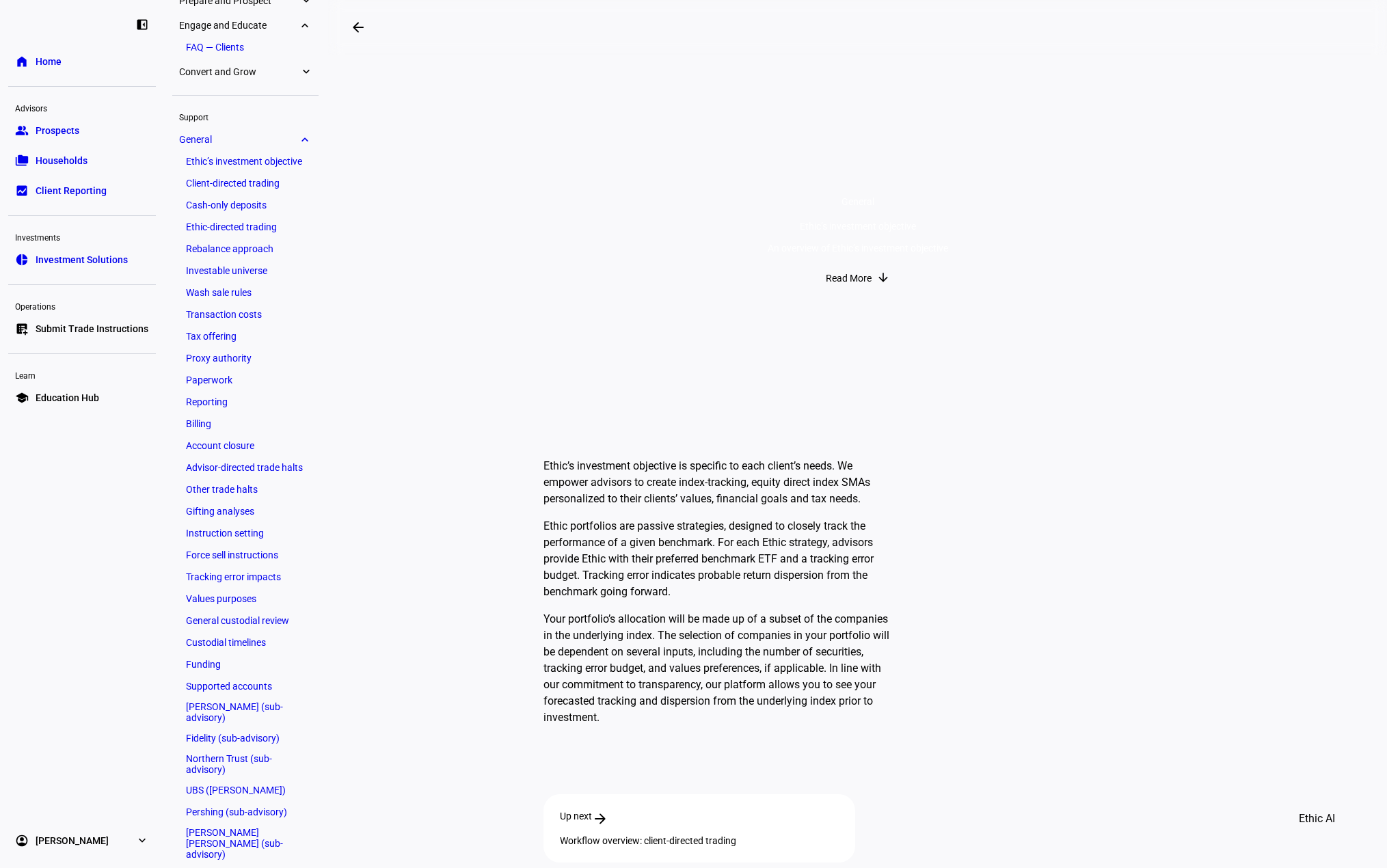
scroll to position [99, 0]
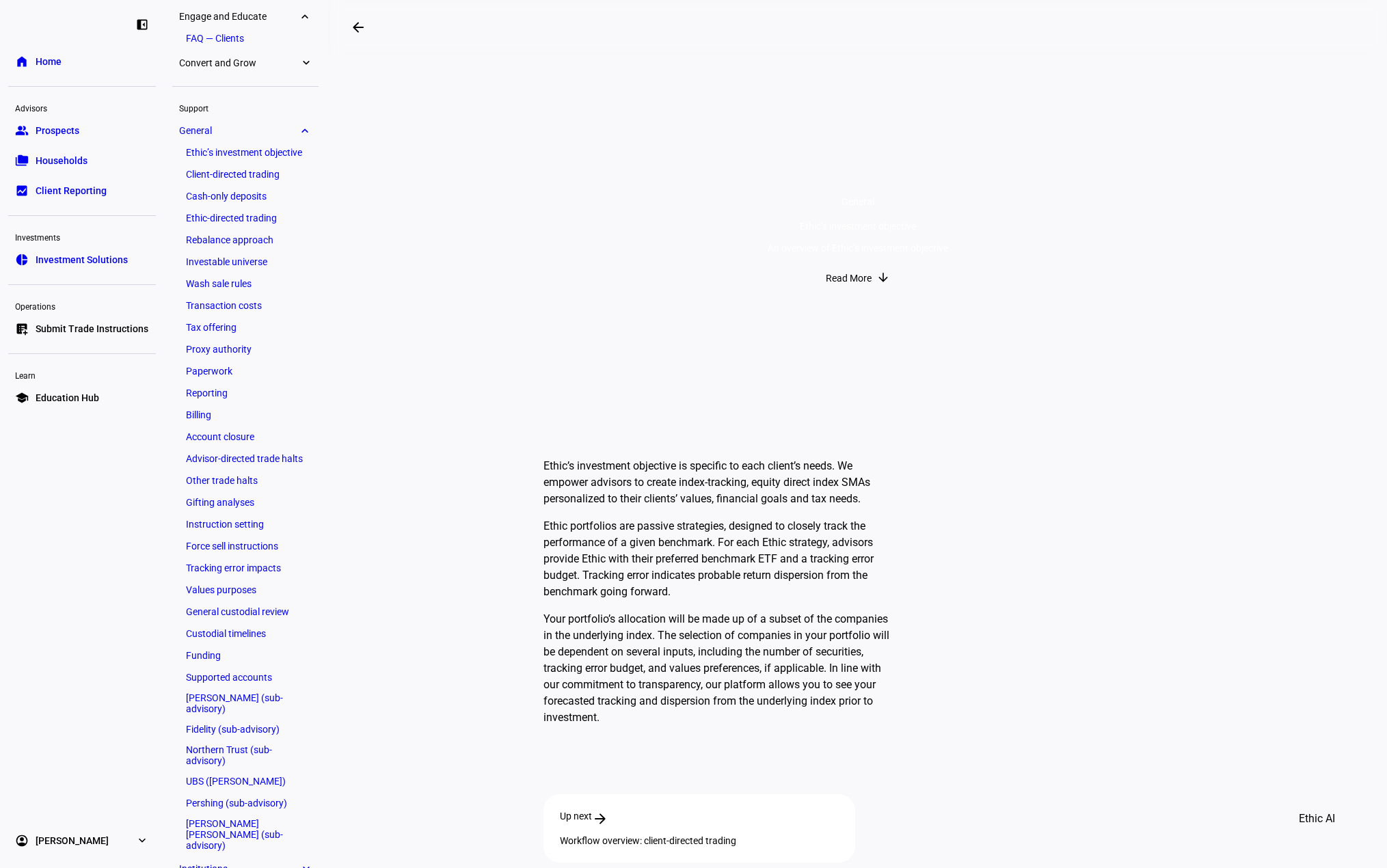
click at [232, 32] on link "FAQ — Clients" at bounding box center [245, 38] width 132 height 19
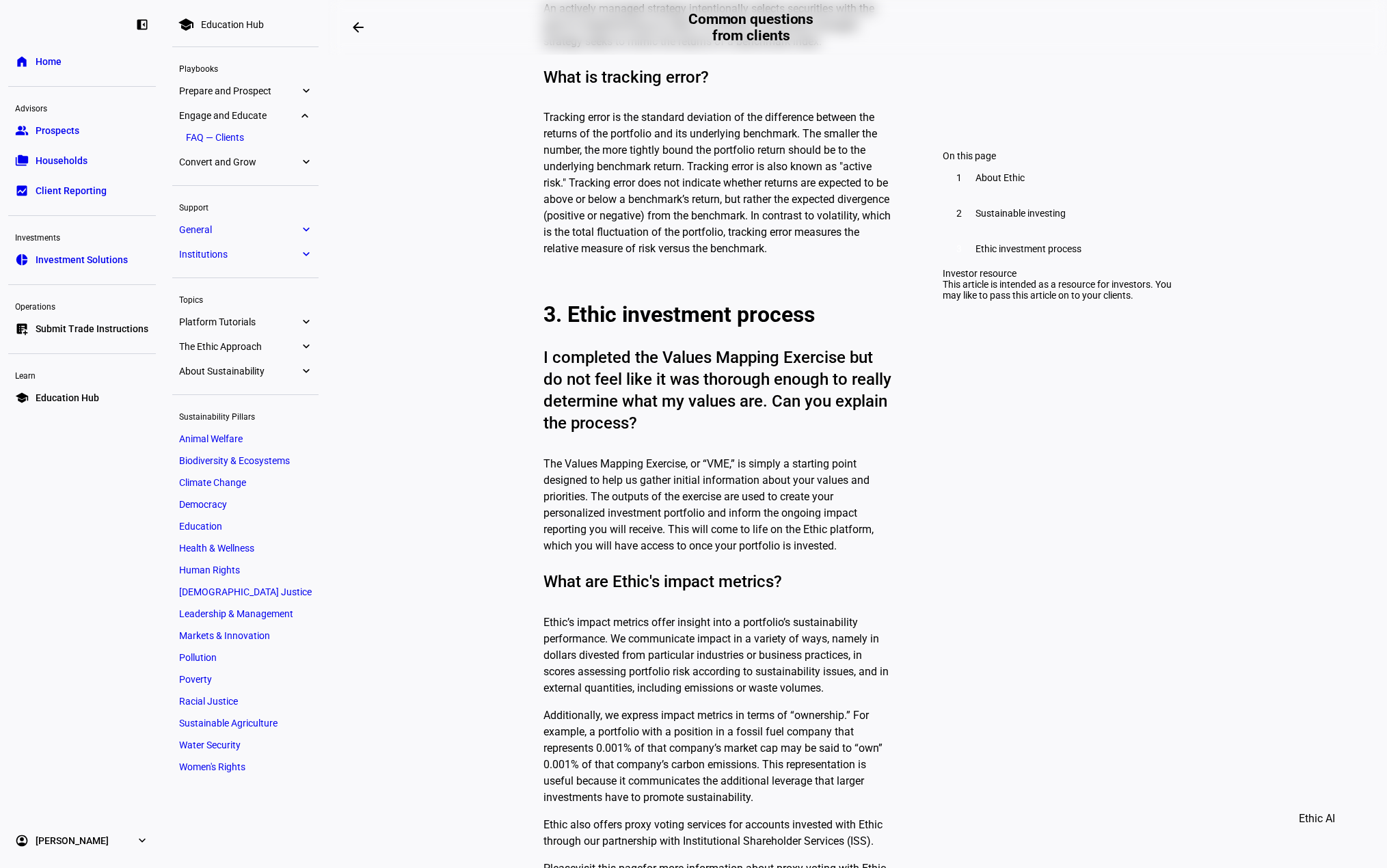
scroll to position [2310, 0]
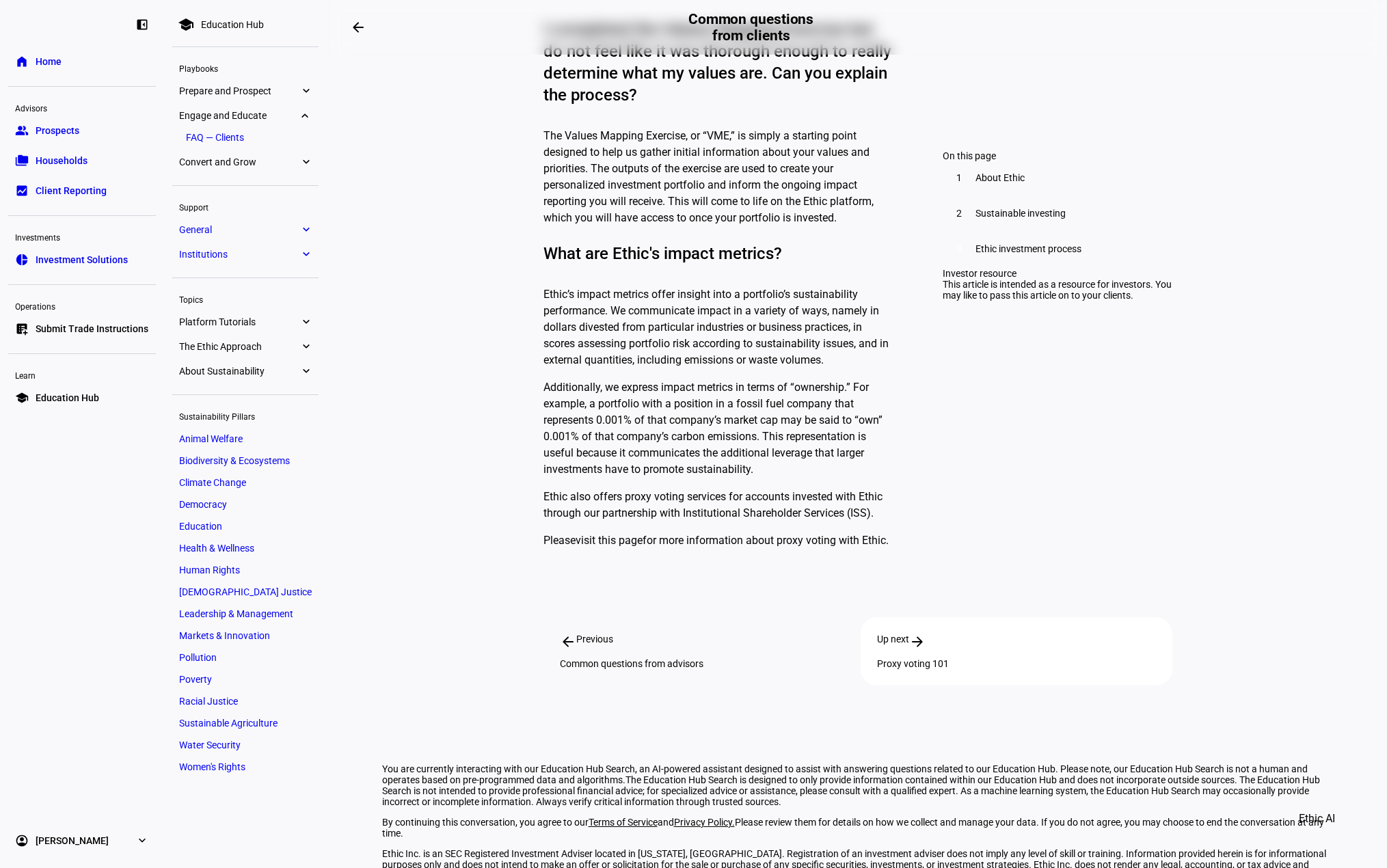
click at [745, 617] on div "arrow_back Previous Common questions from advisors" at bounding box center [699, 651] width 312 height 68
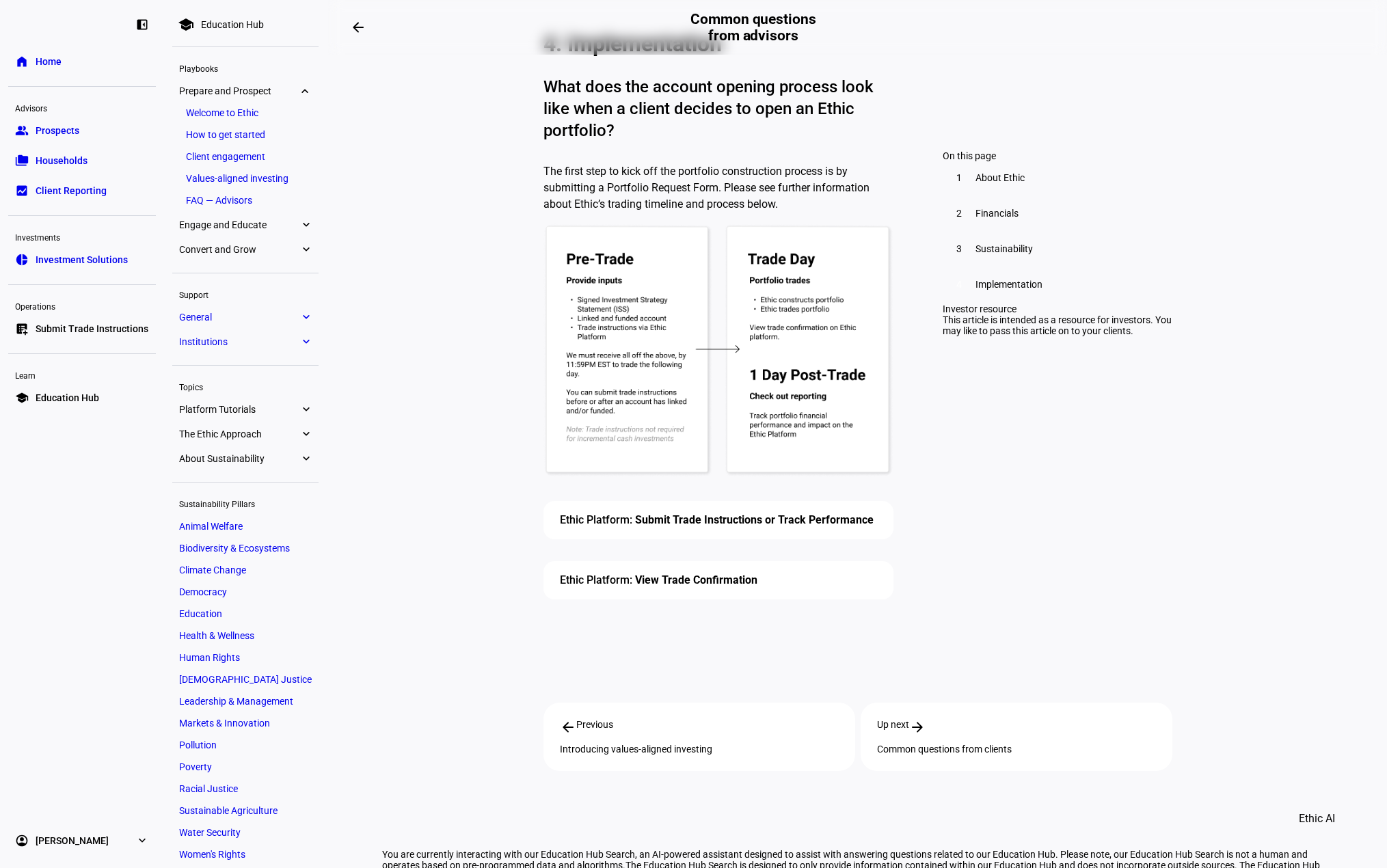
scroll to position [10, 0]
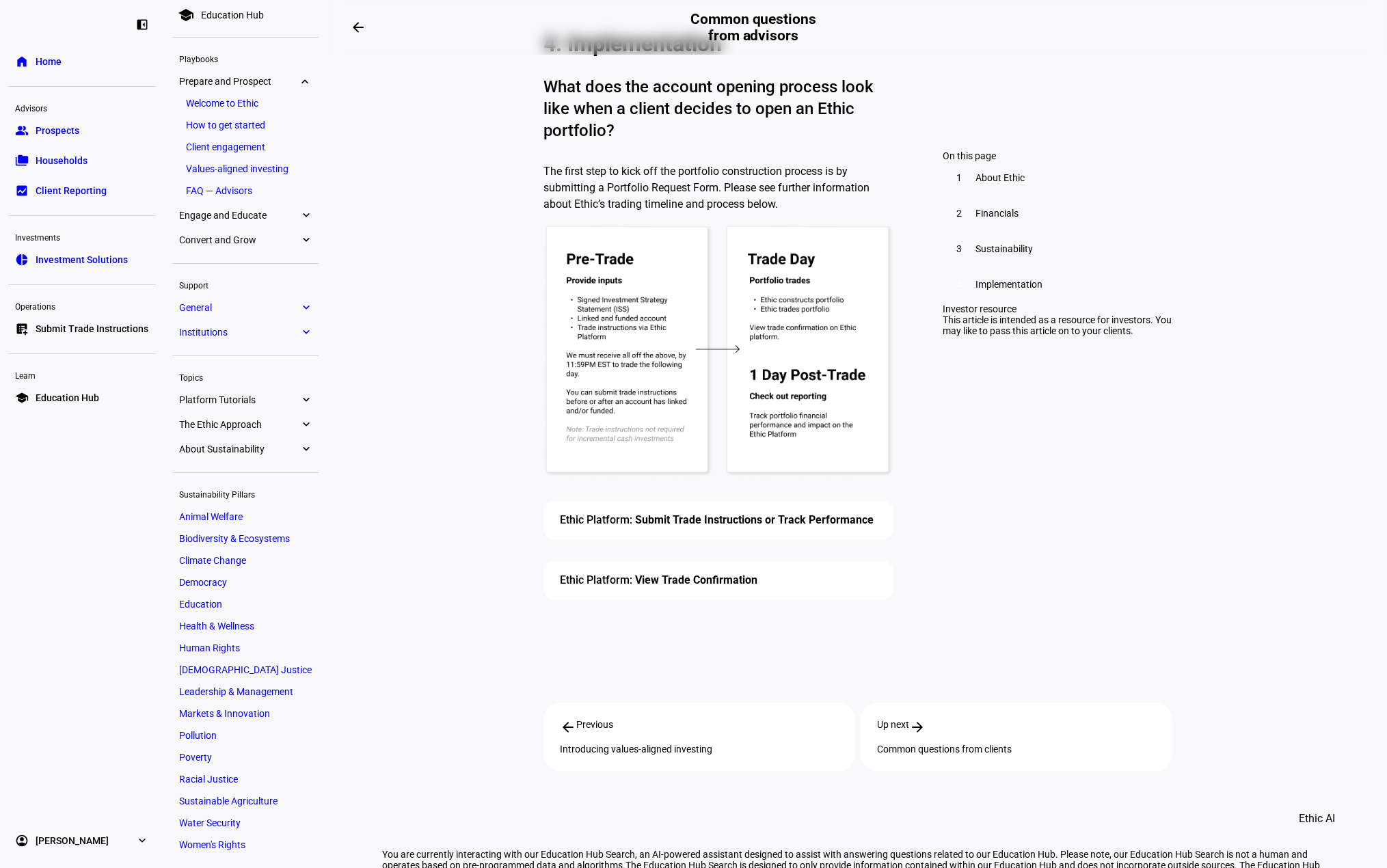
click at [72, 257] on span "Investment Solutions" at bounding box center [81, 259] width 92 height 14
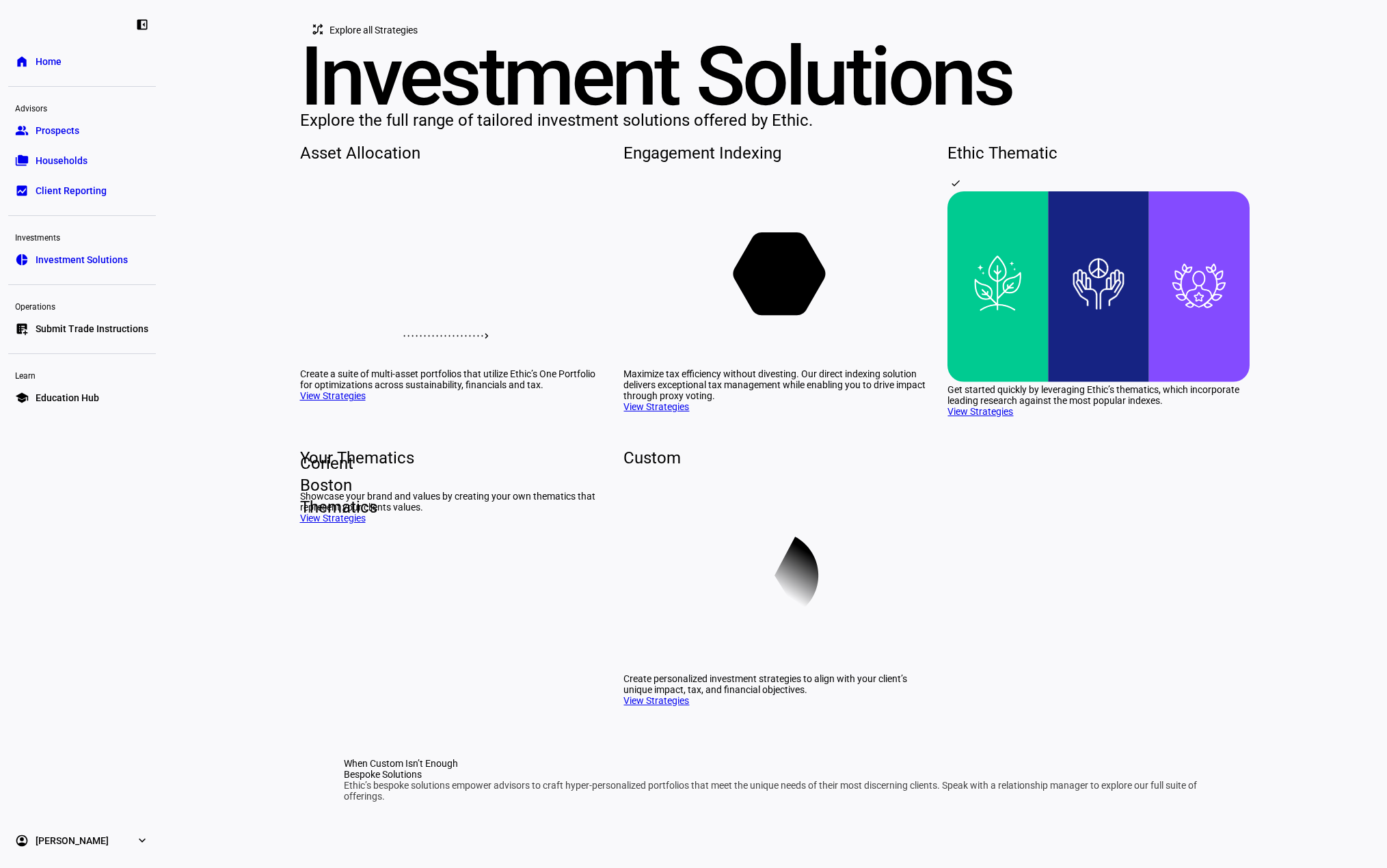
click at [349, 164] on div "Asset Allocation" at bounding box center [450, 153] width 302 height 22
click at [686, 164] on div "Engagement Indexing" at bounding box center [774, 153] width 302 height 22
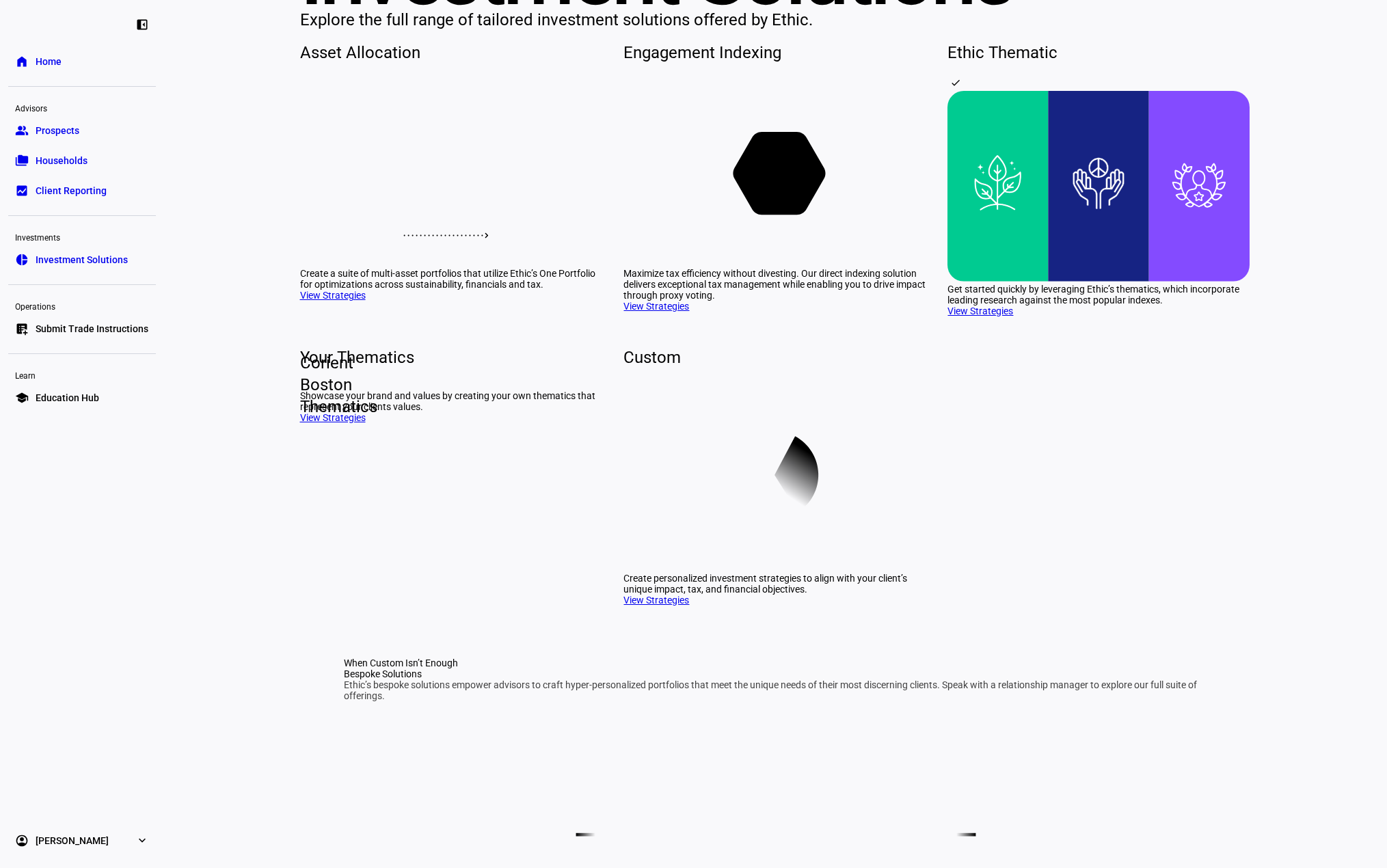
scroll to position [274, 0]
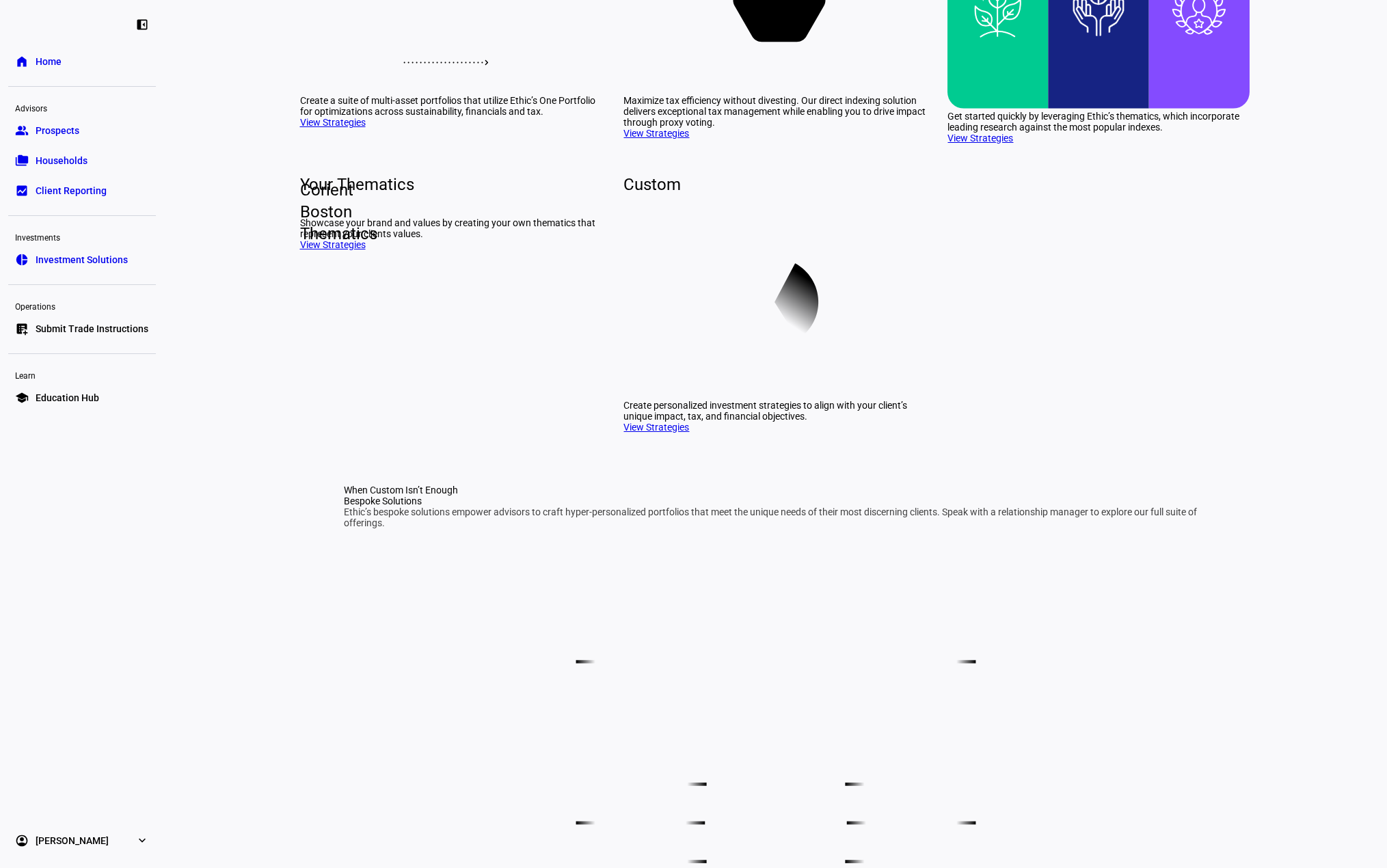
click at [676, 432] on link "View Strategies" at bounding box center [656, 427] width 66 height 11
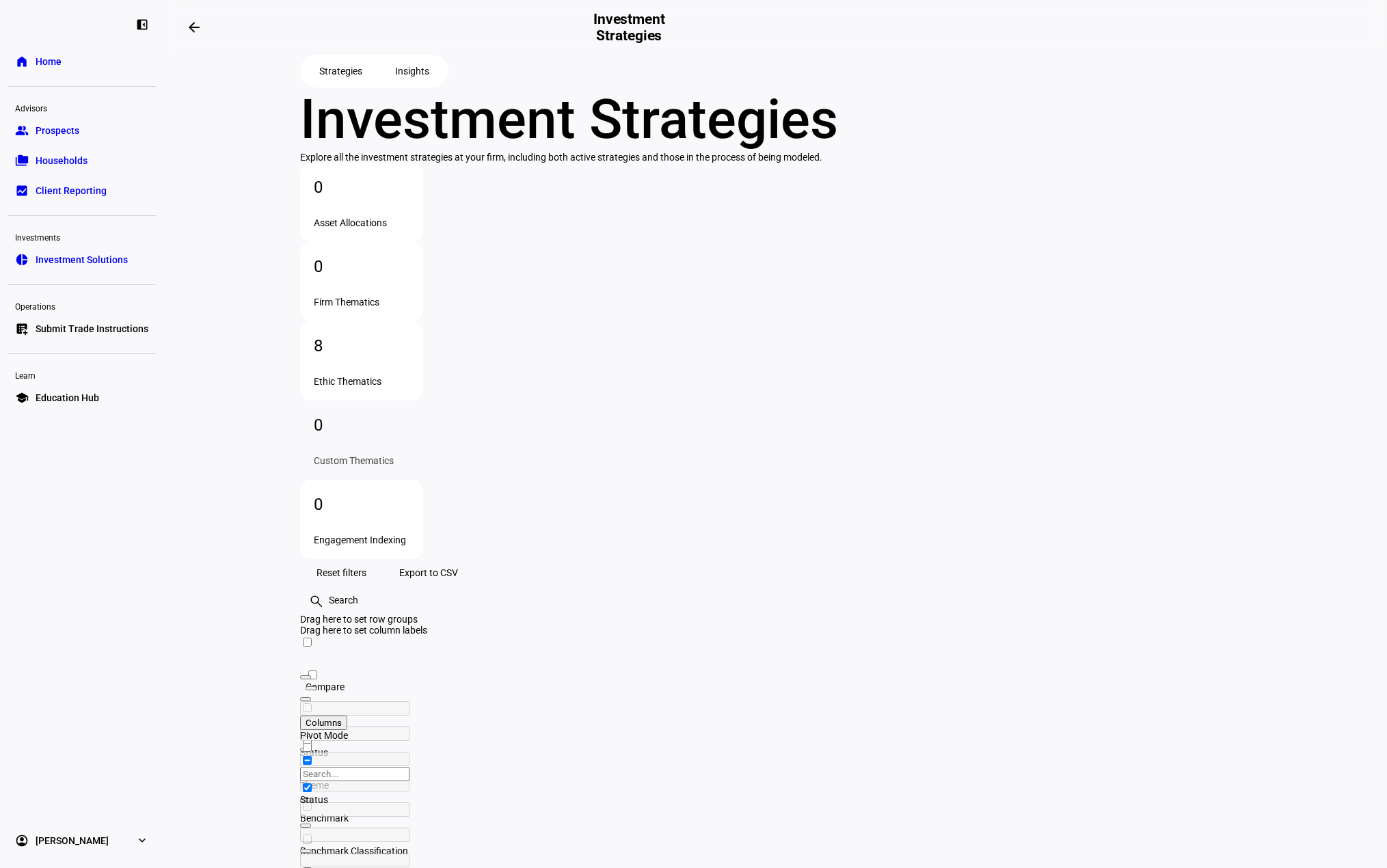
click at [389, 752] on div at bounding box center [344, 764] width 89 height 25
click at [305, 775] on span "Open Filter Menu" at bounding box center [305, 775] width 0 height 0
click at [382, 85] on span at bounding box center [412, 71] width 67 height 27
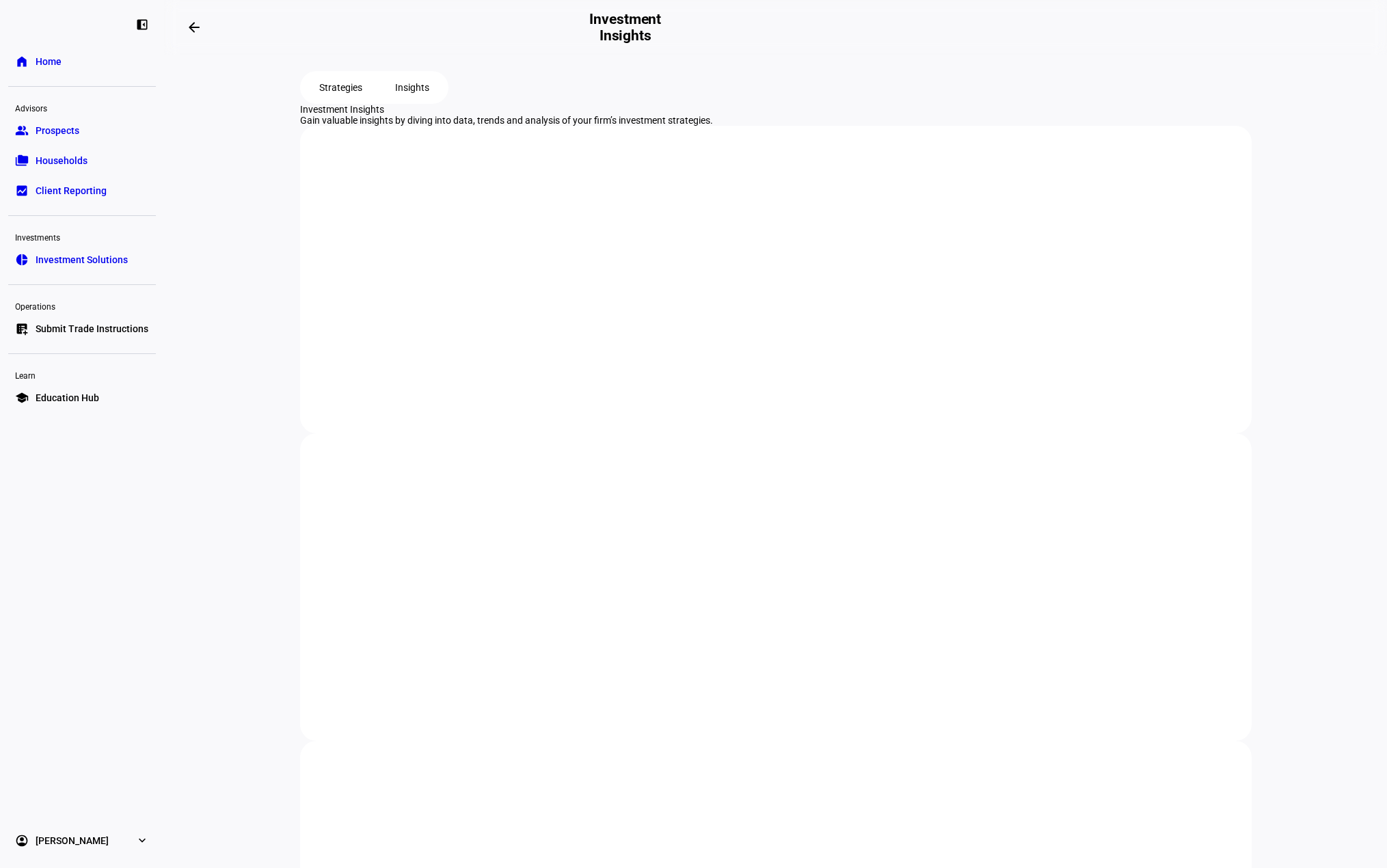
click at [456, 104] on plt-navigation-buttons "Strategies Insights" at bounding box center [775, 87] width 951 height 32
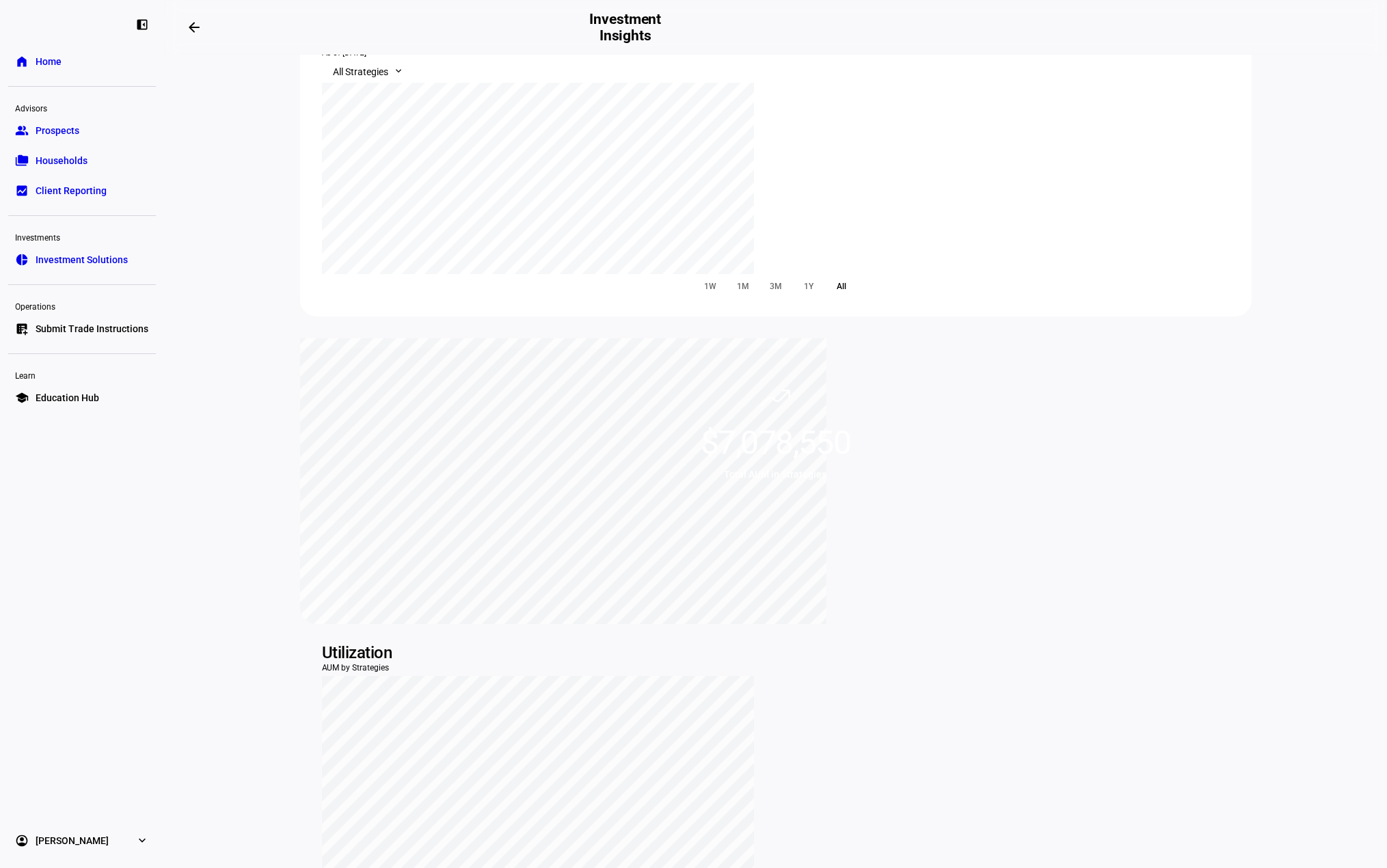
scroll to position [118, 0]
click at [109, 72] on link "home Home" at bounding box center [82, 61] width 148 height 27
